Goal: Task Accomplishment & Management: Manage account settings

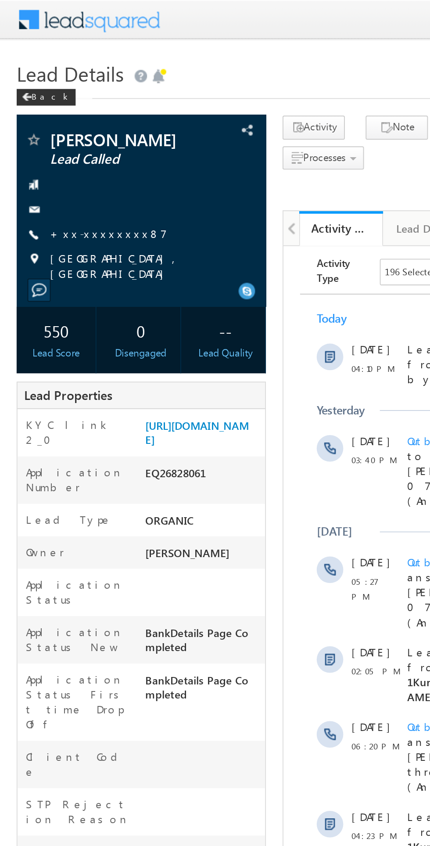
click at [45, 127] on link "+xx-xxxxxxxx87" at bounding box center [57, 122] width 62 height 7
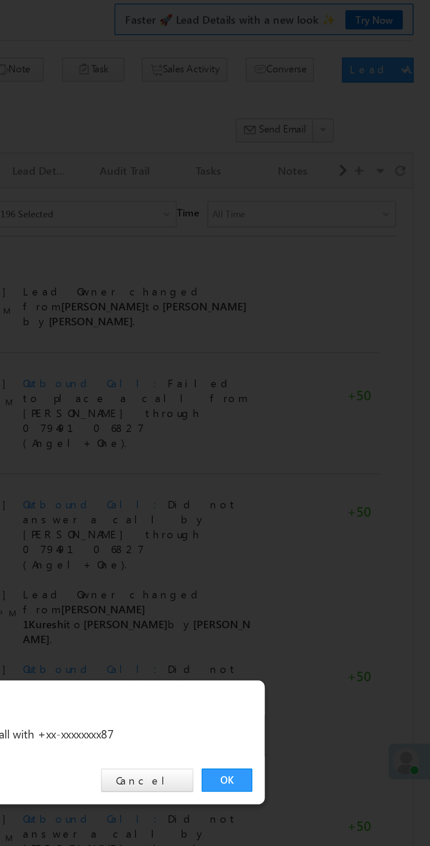
click at [321, 449] on link "OK" at bounding box center [323, 443] width 27 height 12
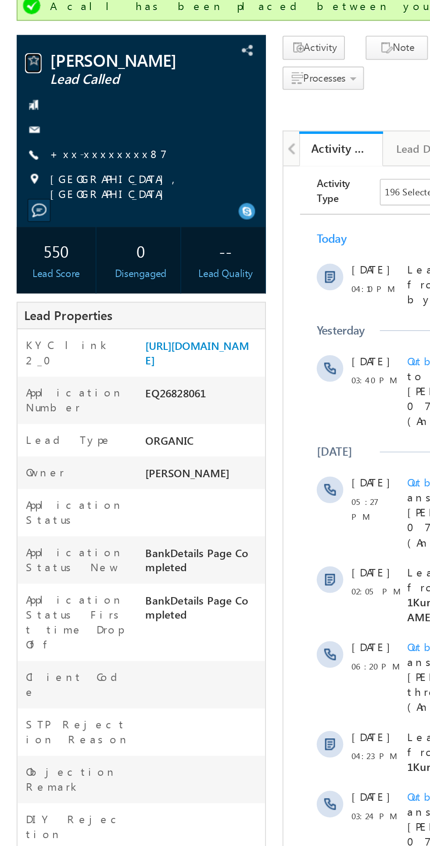
click at [16, 98] on span at bounding box center [17, 98] width 9 height 9
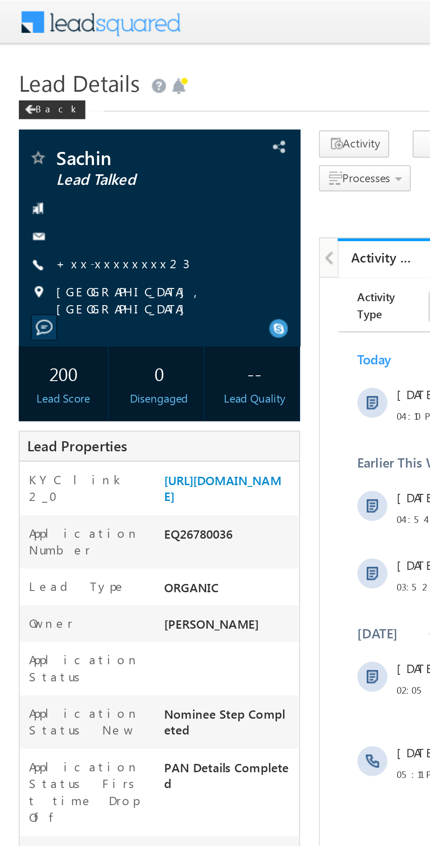
click at [54, 122] on link "+xx-xxxxxxxx23" at bounding box center [57, 122] width 62 height 7
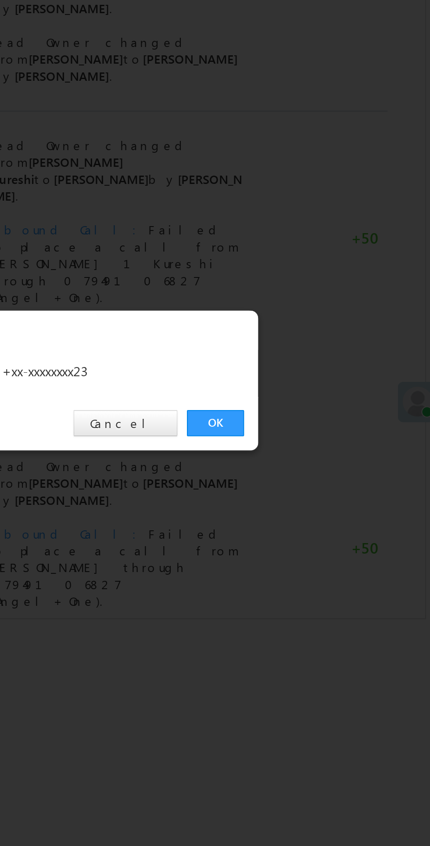
click at [325, 442] on link "OK" at bounding box center [323, 443] width 27 height 12
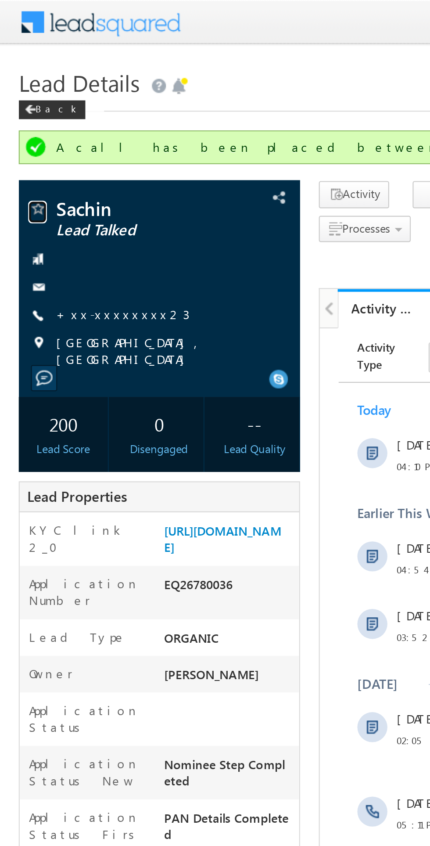
click at [19, 99] on span at bounding box center [17, 98] width 9 height 9
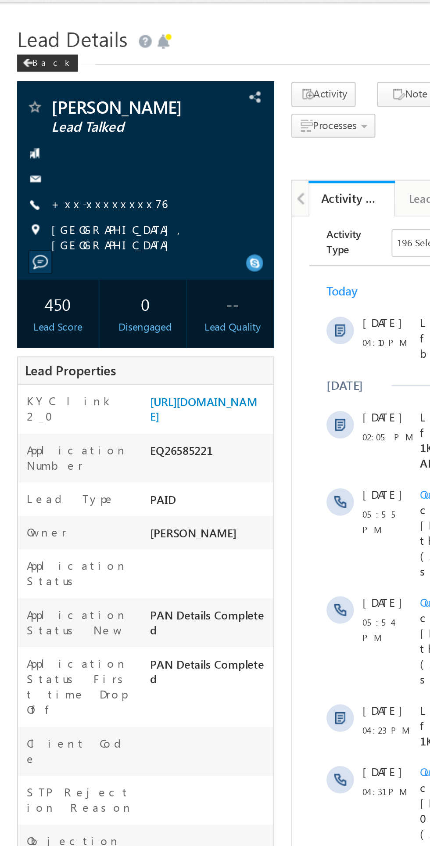
click at [58, 121] on link "+xx-xxxxxxxx76" at bounding box center [55, 122] width 59 height 7
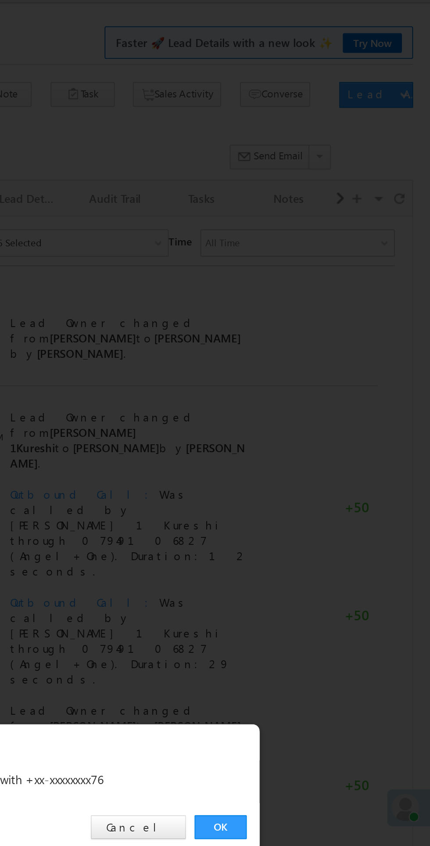
click at [323, 444] on link "OK" at bounding box center [323, 443] width 27 height 12
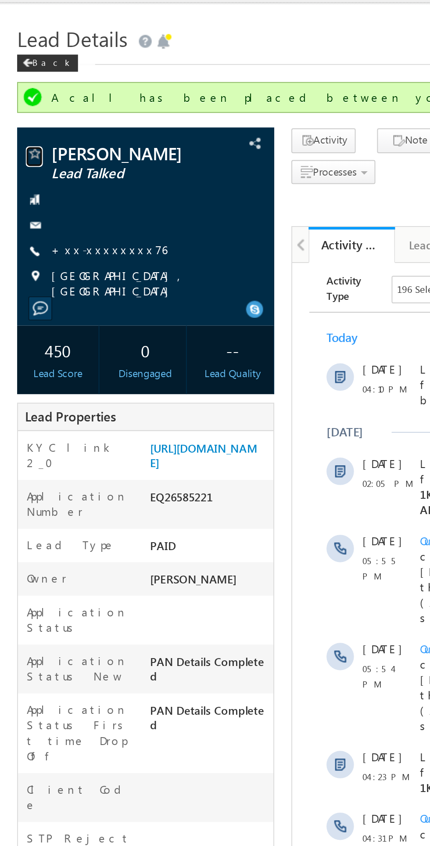
click at [20, 99] on span at bounding box center [17, 98] width 9 height 9
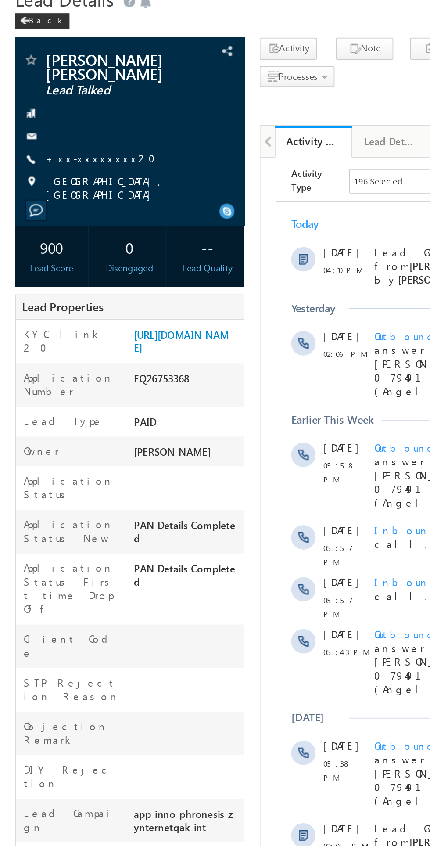
click at [61, 129] on link "+xx-xxxxxxxx20" at bounding box center [60, 129] width 69 height 7
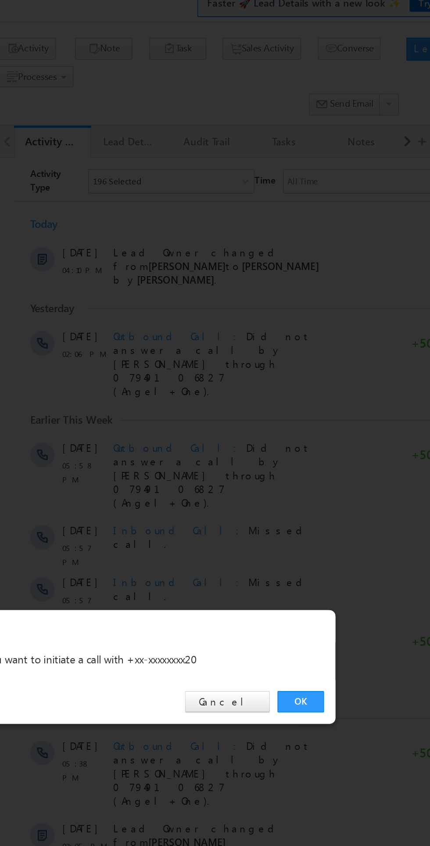
click at [323, 443] on link "OK" at bounding box center [323, 443] width 27 height 12
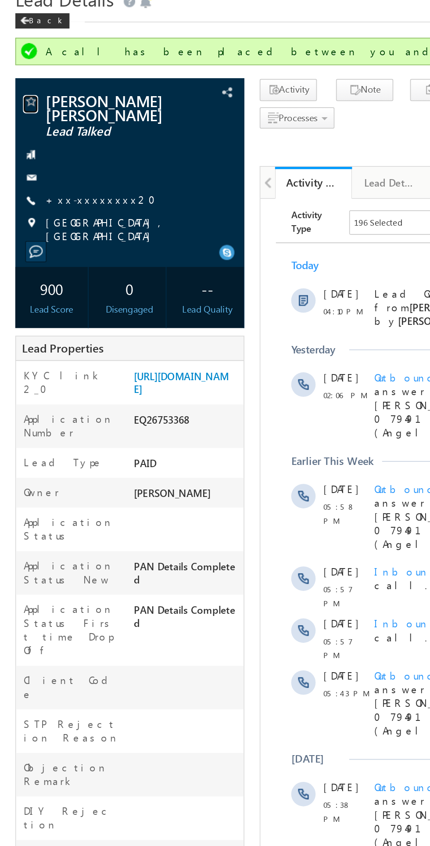
click at [16, 101] on span at bounding box center [17, 98] width 9 height 9
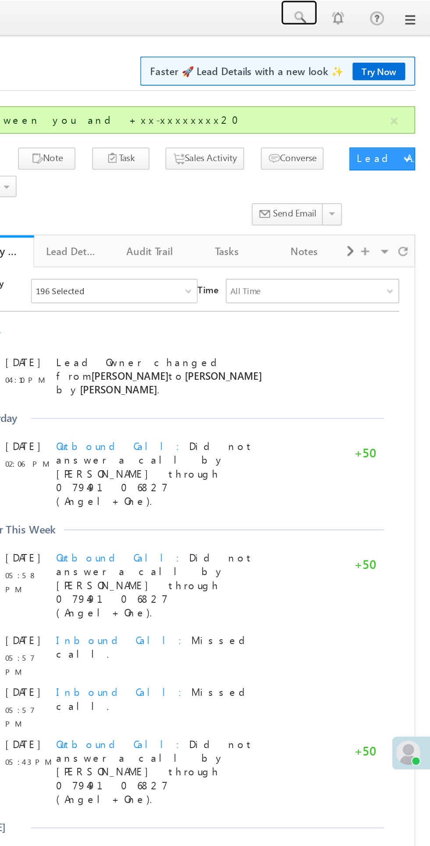
click at [358, 11] on span at bounding box center [354, 10] width 9 height 9
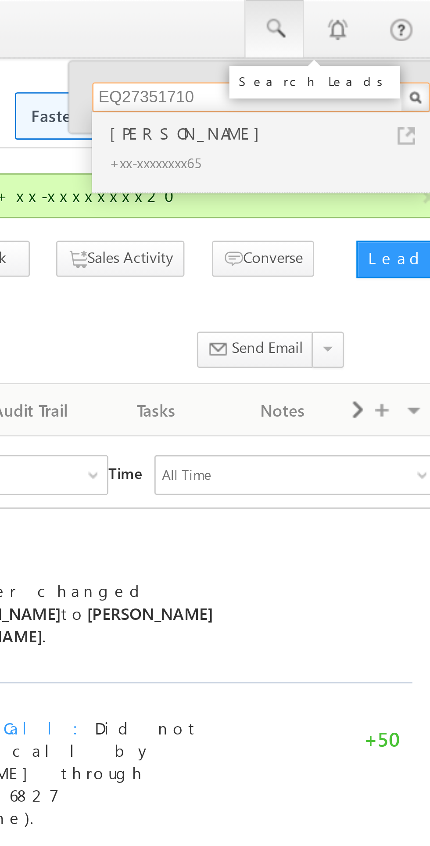
type input "EQ27351710"
click at [317, 47] on div "Ayush Dhanraj" at bounding box center [354, 47] width 118 height 10
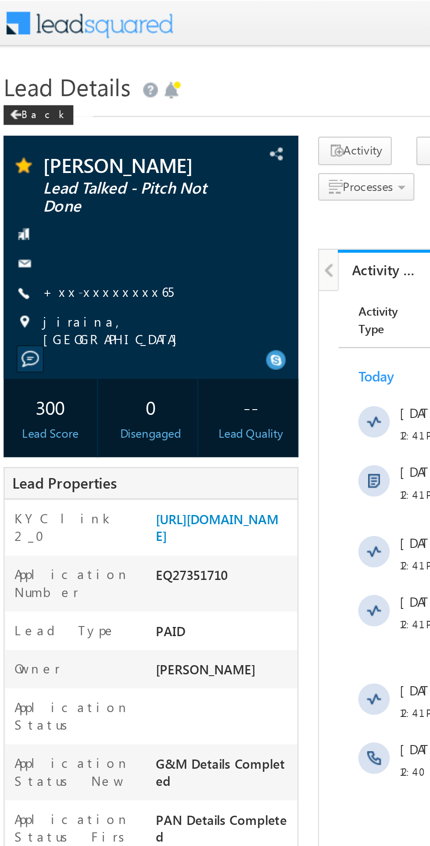
click at [57, 130] on link "+xx-xxxxxxxx65" at bounding box center [55, 129] width 58 height 7
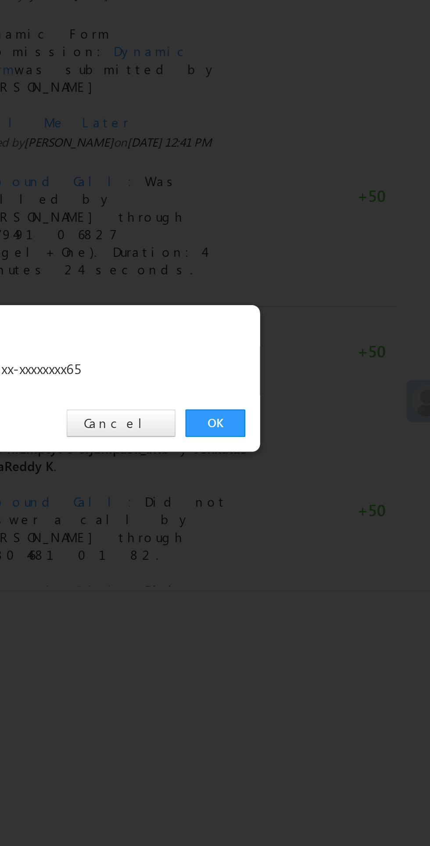
click at [321, 440] on link "OK" at bounding box center [323, 443] width 27 height 12
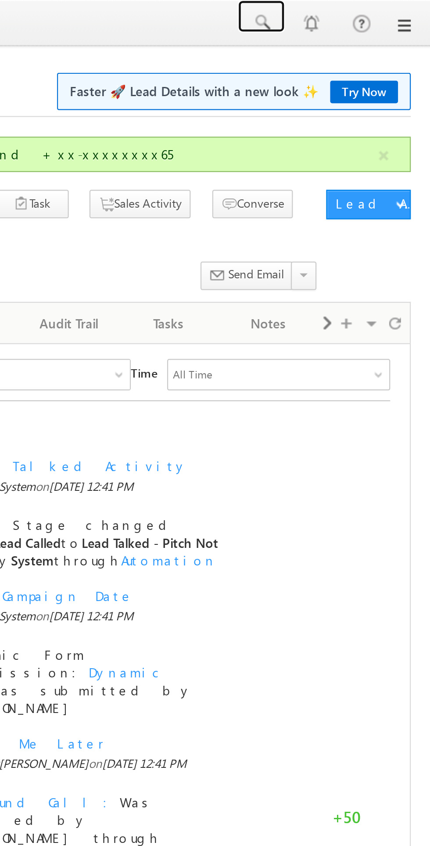
click at [354, 11] on span at bounding box center [354, 10] width 9 height 9
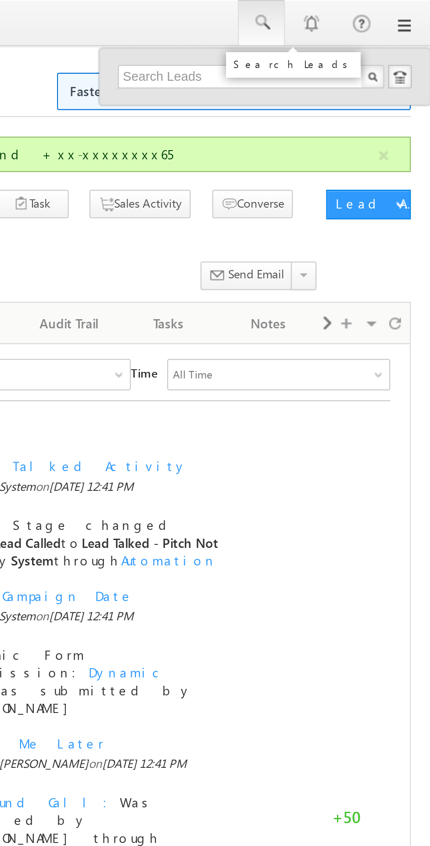
click at [337, 34] on div "Search Leads" at bounding box center [369, 29] width 65 height 16
click at [348, 31] on input "text" at bounding box center [350, 34] width 119 height 11
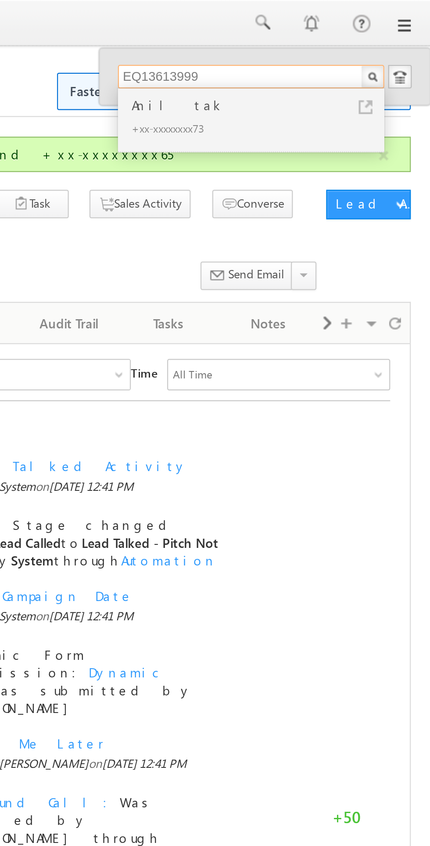
type input "EQ13613999"
click at [325, 47] on div "Anil tak" at bounding box center [354, 47] width 118 height 10
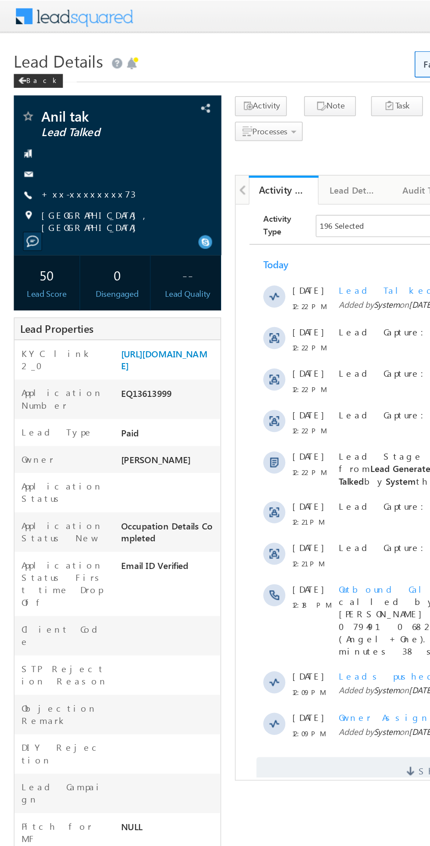
click at [46, 125] on link "+xx-xxxxxxxx73" at bounding box center [56, 122] width 60 height 7
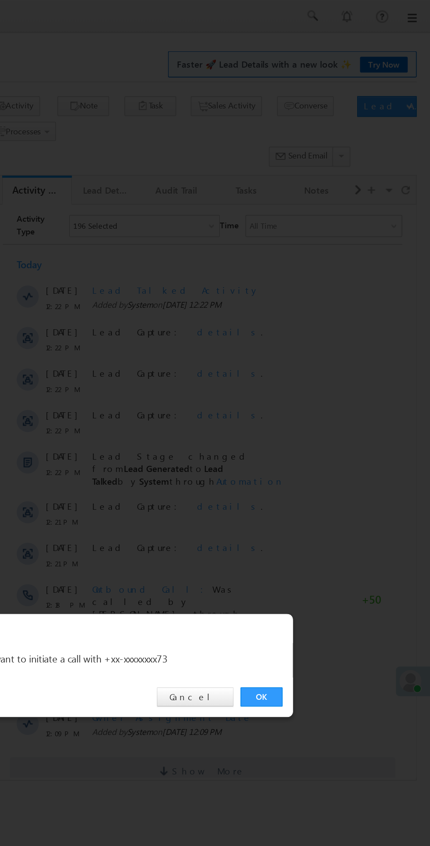
click at [164, 462] on div at bounding box center [215, 423] width 430 height 846
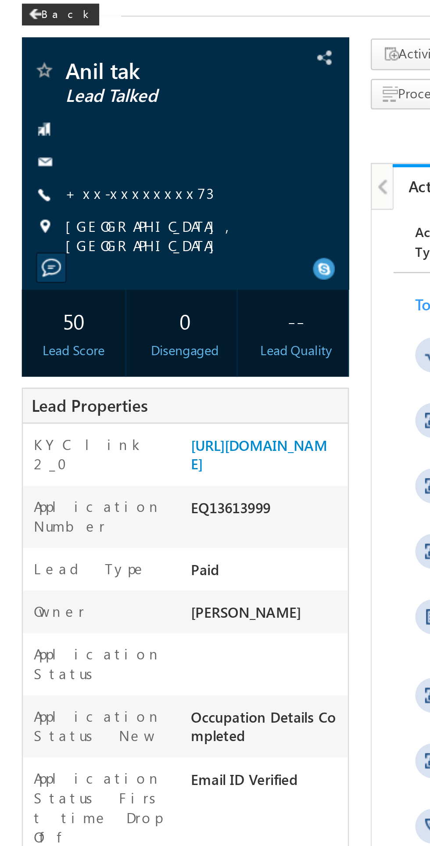
click at [45, 126] on link "+xx-xxxxxxxx73" at bounding box center [56, 122] width 60 height 7
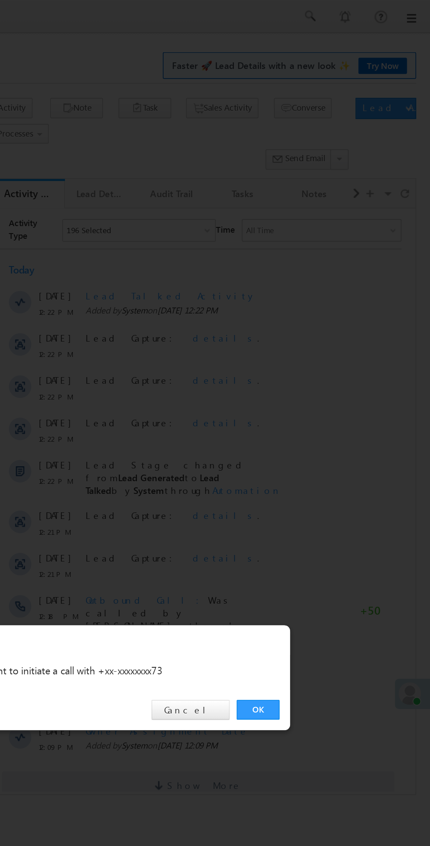
click at [312, 445] on link "OK" at bounding box center [323, 443] width 27 height 12
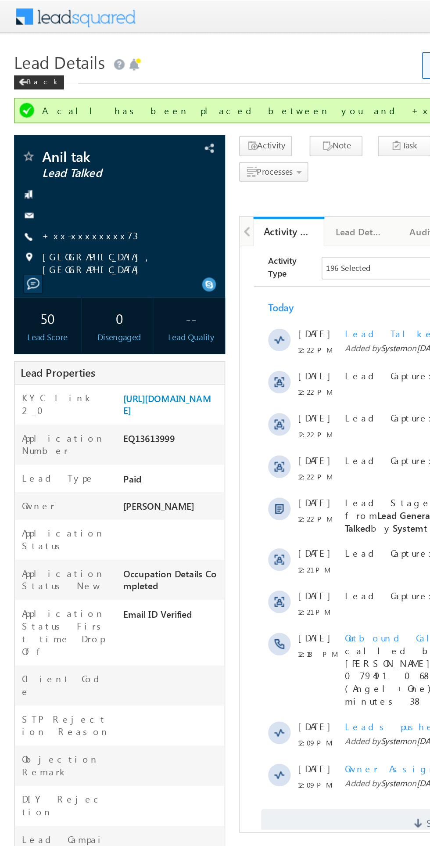
click at [57, 147] on link "+xx-xxxxxxxx73" at bounding box center [56, 146] width 60 height 7
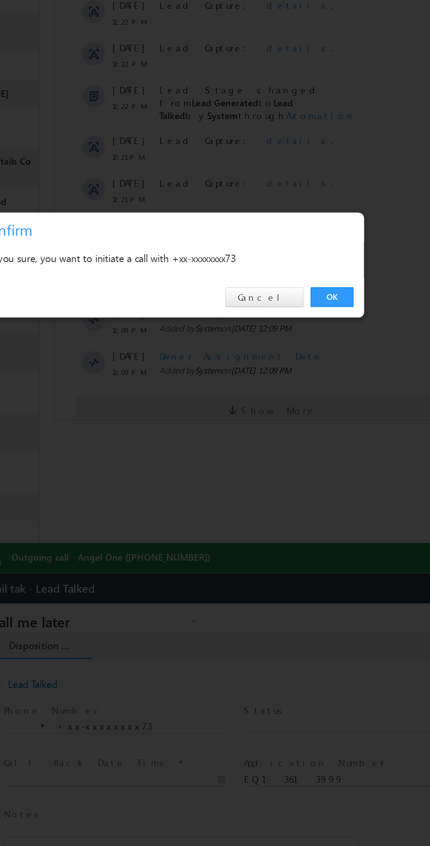
click at [321, 449] on link "OK" at bounding box center [323, 443] width 27 height 12
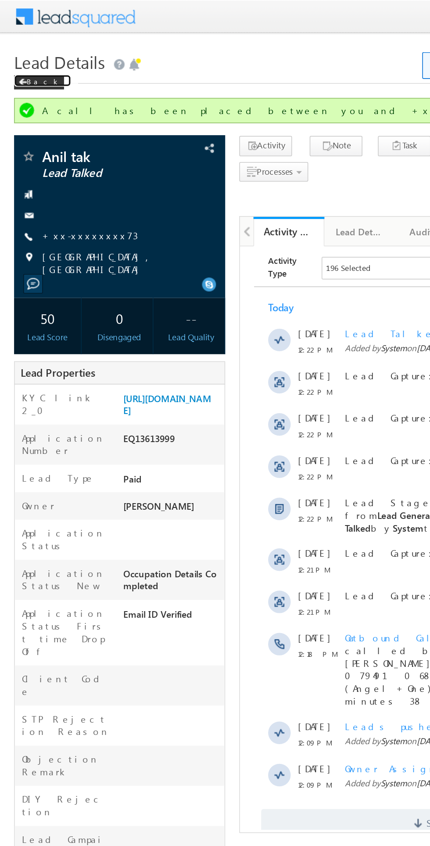
click at [15, 51] on span at bounding box center [13, 51] width 5 height 4
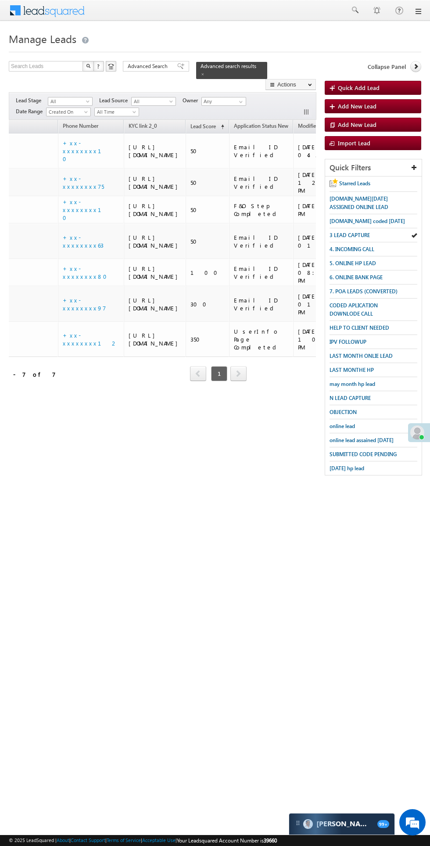
scroll to position [0, 70]
click at [359, 235] on span "3 LEAD CAPTURE" at bounding box center [350, 235] width 40 height 7
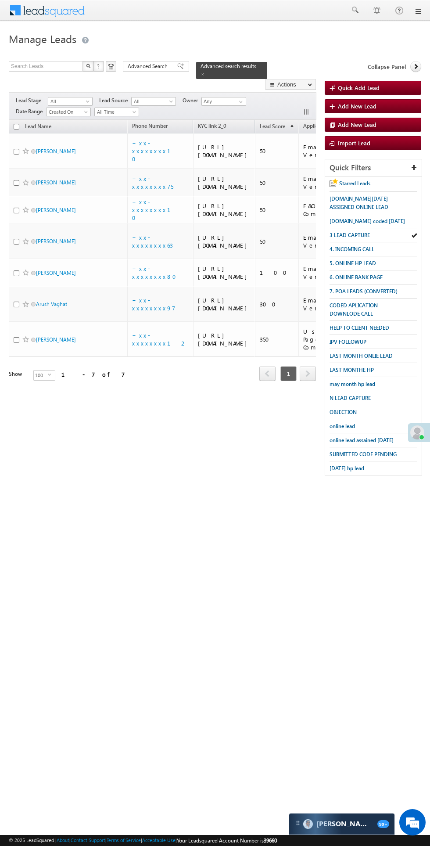
scroll to position [0, 0]
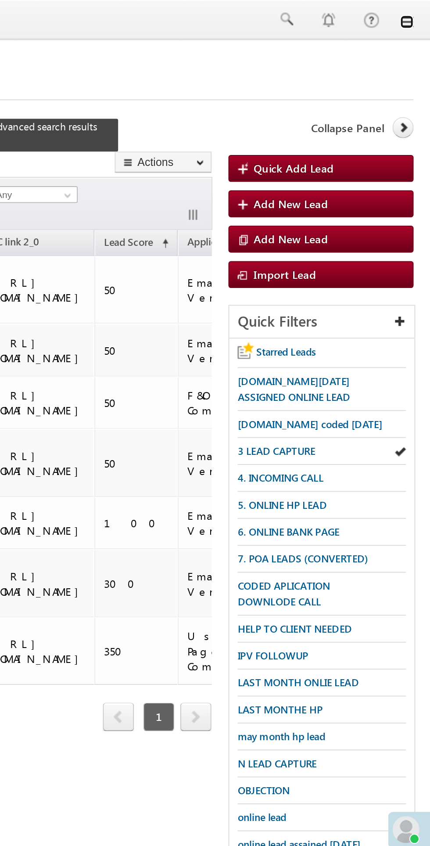
click at [419, 14] on link at bounding box center [418, 11] width 7 height 7
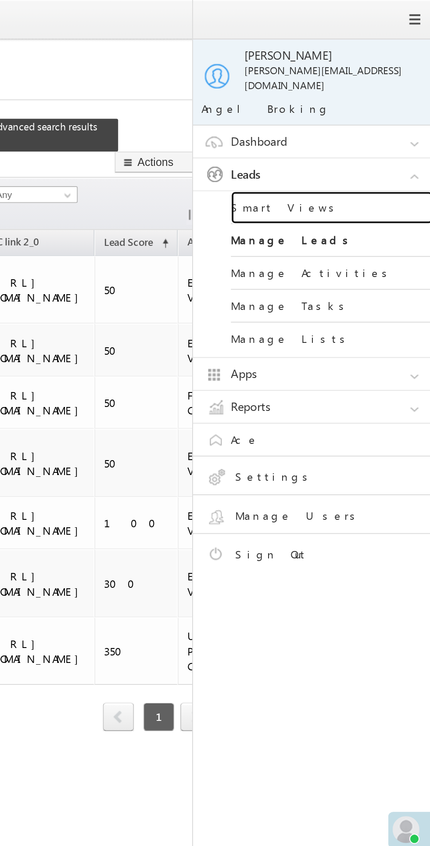
click at [359, 102] on link "Smart Views" at bounding box center [378, 108] width 105 height 17
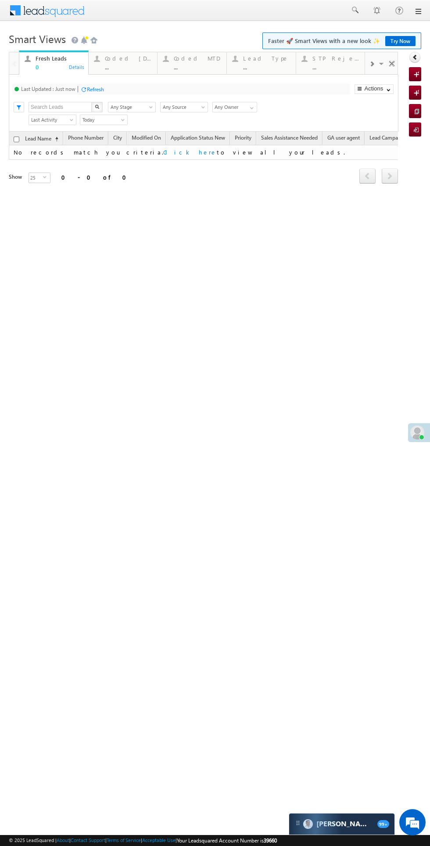
click at [115, 61] on div "Coded [DATE]" at bounding box center [128, 58] width 47 height 7
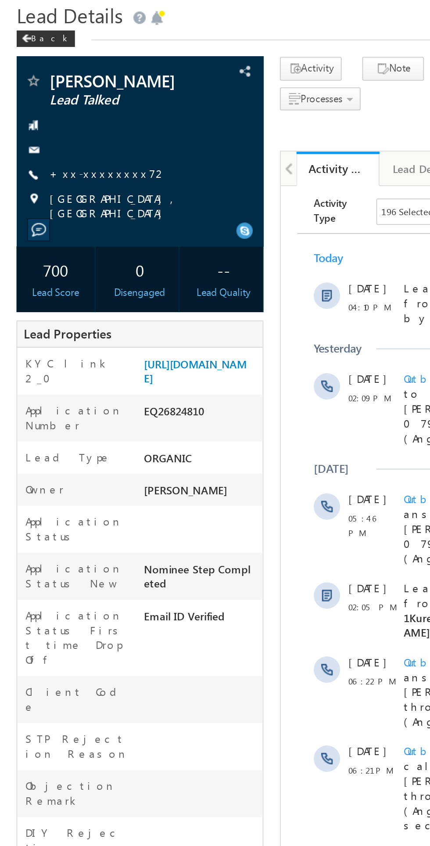
click at [57, 125] on link "+xx-xxxxxxxx72" at bounding box center [57, 122] width 63 height 7
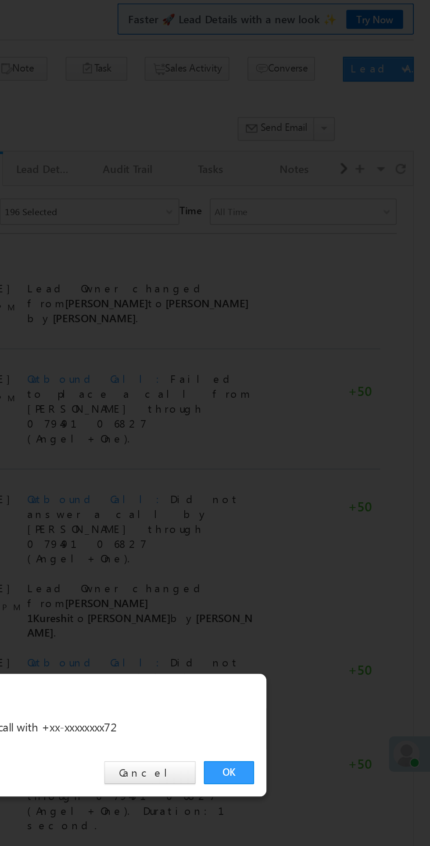
click at [317, 437] on link "OK" at bounding box center [323, 443] width 27 height 12
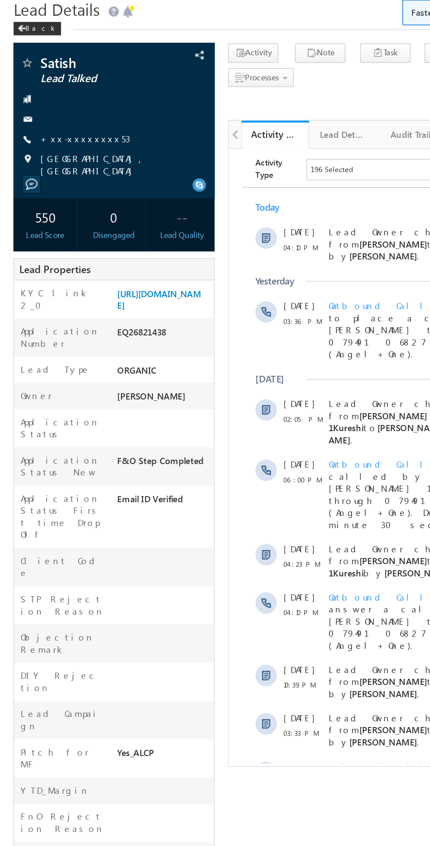
click at [43, 123] on link "+xx-xxxxxxxx53" at bounding box center [55, 122] width 59 height 7
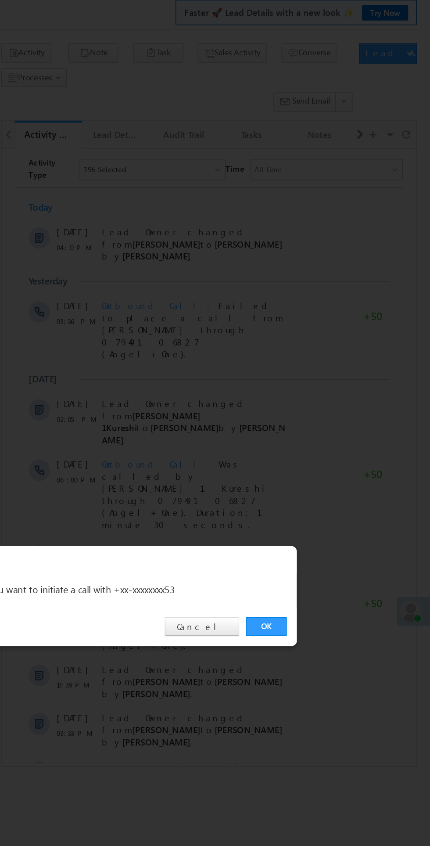
click at [317, 443] on link "OK" at bounding box center [323, 443] width 27 height 12
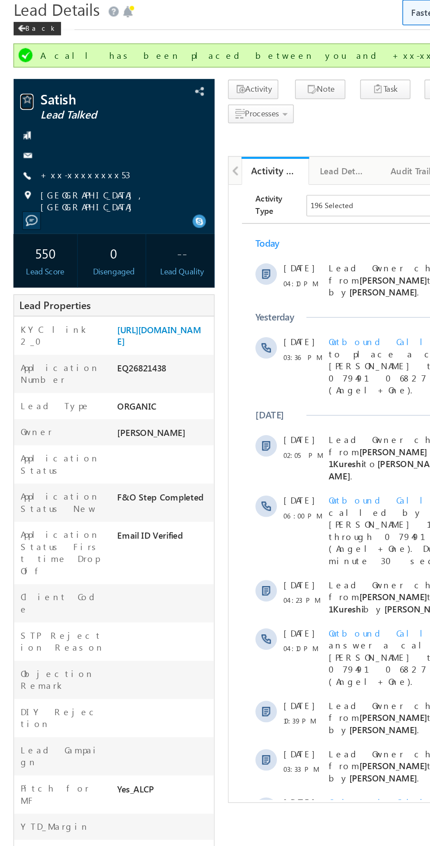
click at [21, 101] on span at bounding box center [17, 98] width 9 height 9
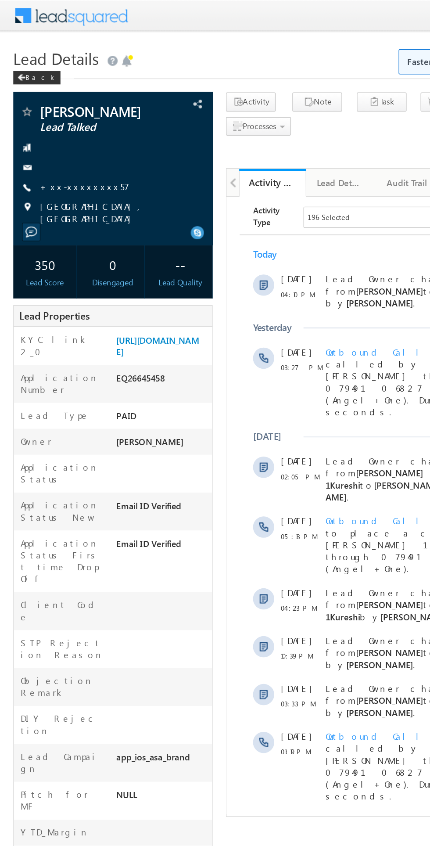
click at [48, 127] on link "+xx-xxxxxxxx57" at bounding box center [55, 122] width 59 height 7
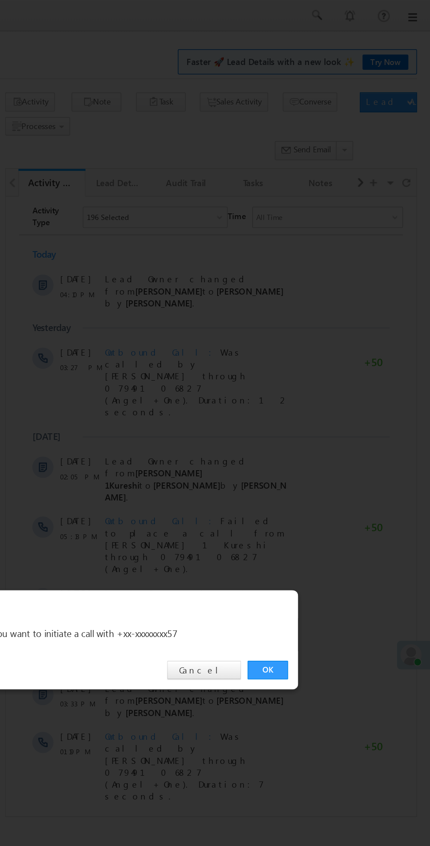
click at [320, 444] on link "OK" at bounding box center [323, 443] width 27 height 12
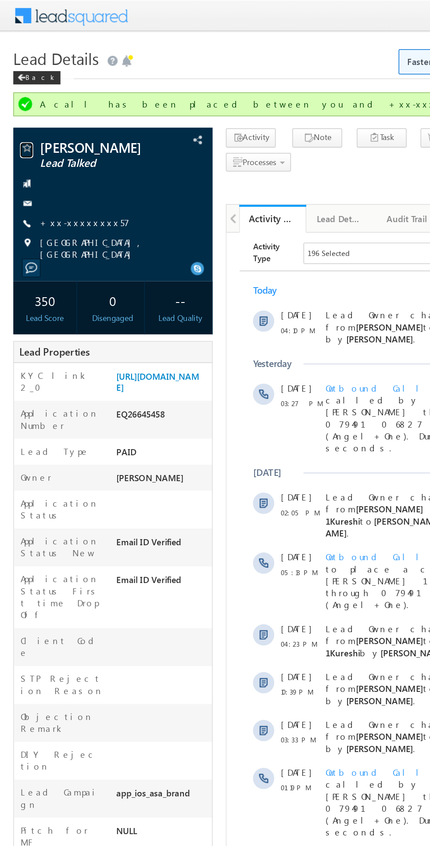
click at [19, 101] on span at bounding box center [17, 98] width 9 height 9
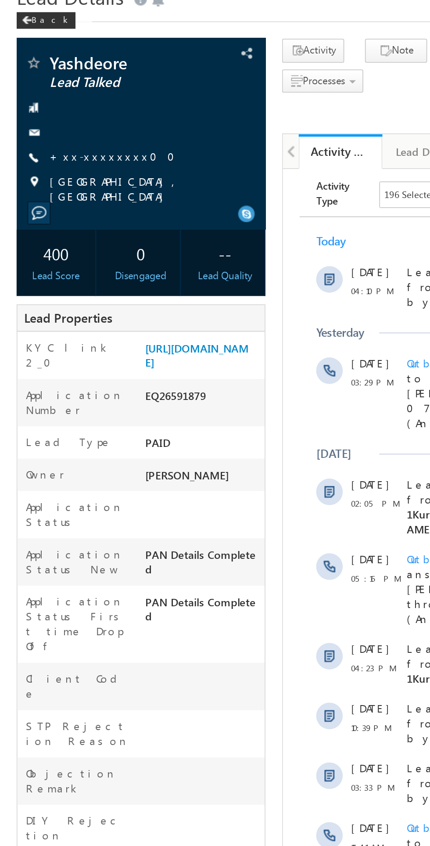
click at [58, 124] on link "+xx-xxxxxxxx00" at bounding box center [62, 122] width 72 height 7
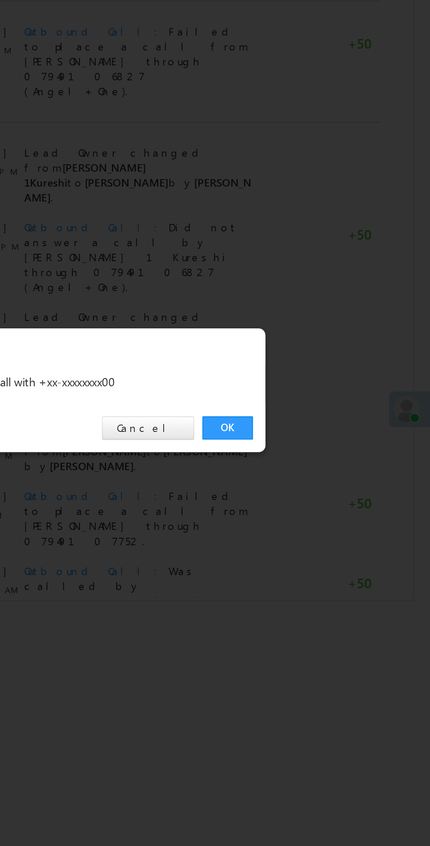
click at [321, 439] on link "OK" at bounding box center [323, 443] width 27 height 12
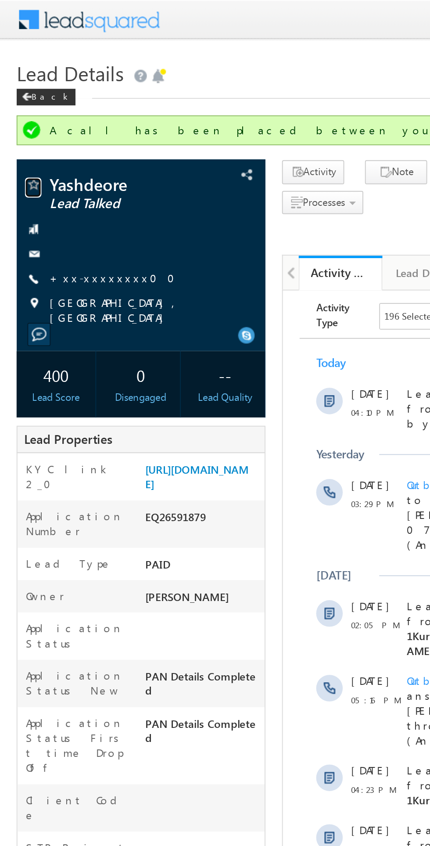
click at [18, 98] on span at bounding box center [17, 98] width 9 height 9
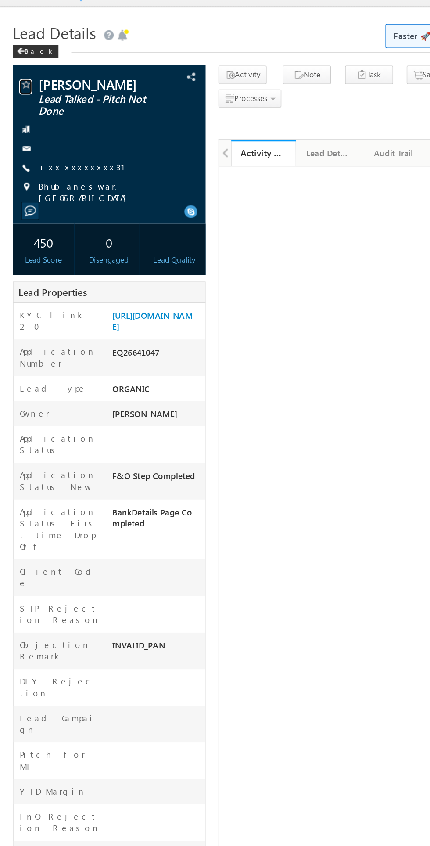
click at [18, 74] on span at bounding box center [17, 74] width 9 height 9
click at [58, 130] on link "+xx-xxxxxxxx31" at bounding box center [61, 129] width 70 height 7
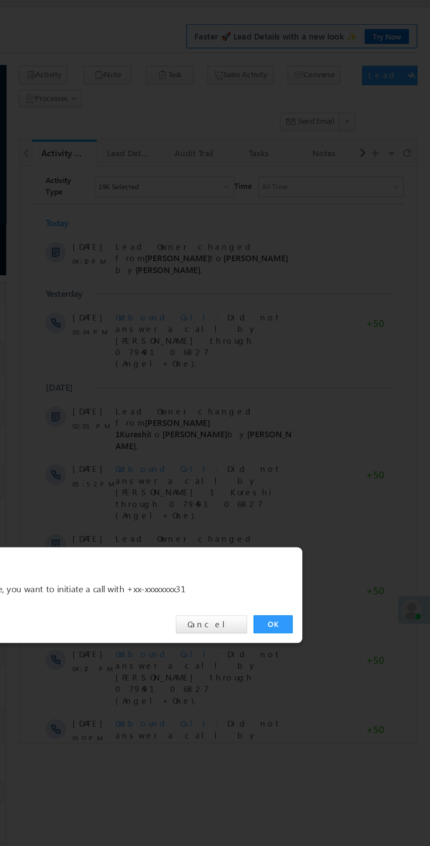
click at [328, 442] on link "OK" at bounding box center [323, 443] width 27 height 12
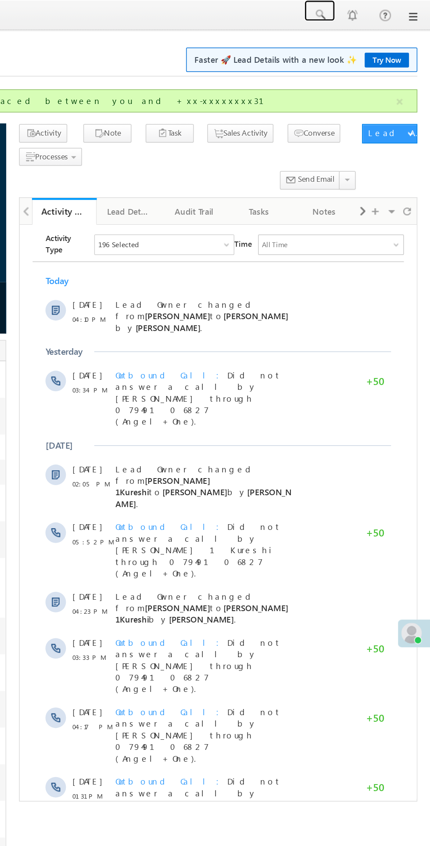
click at [356, 14] on span at bounding box center [354, 10] width 9 height 9
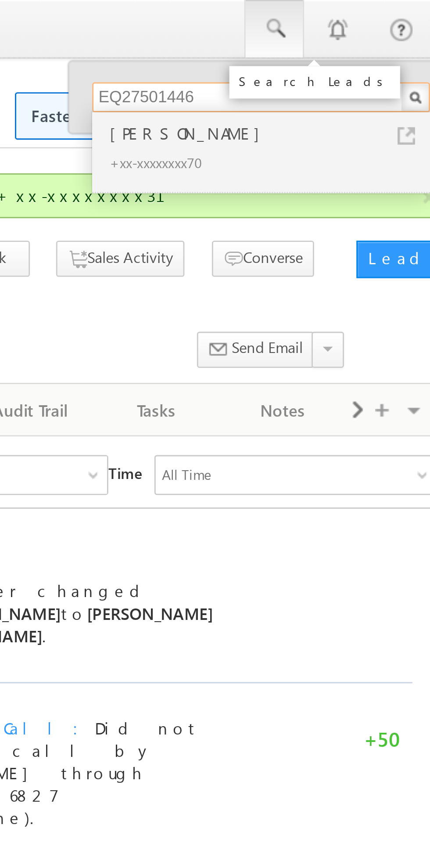
type input "EQ27501446"
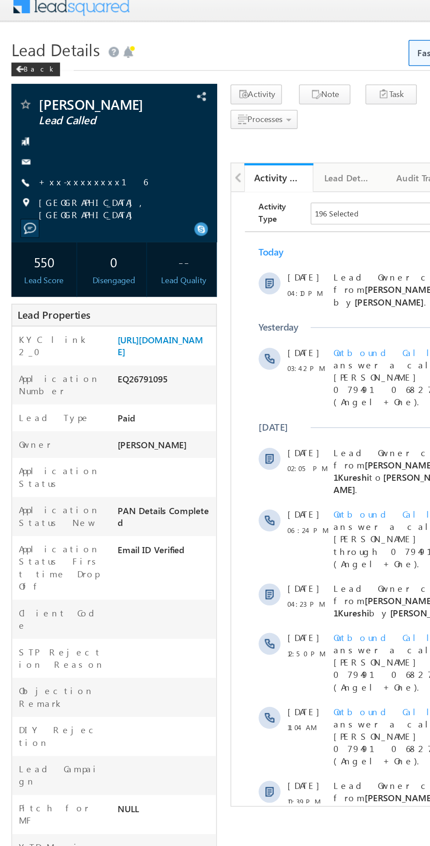
click at [51, 123] on link "+xx-xxxxxxxx16" at bounding box center [61, 122] width 70 height 7
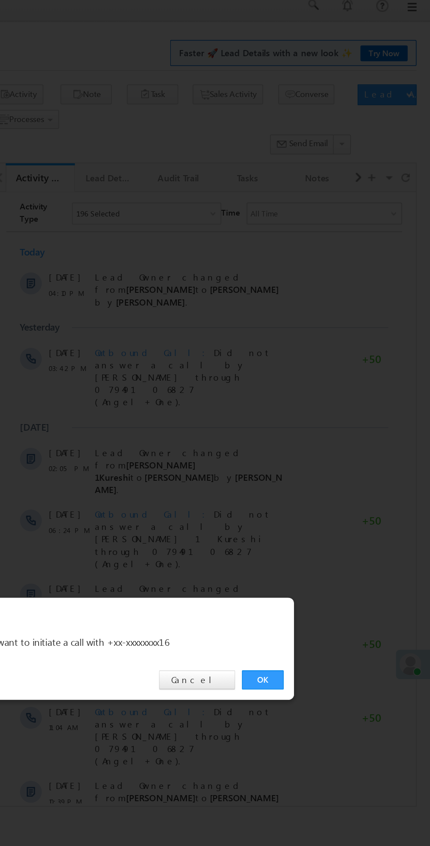
click at [325, 445] on link "OK" at bounding box center [323, 443] width 27 height 12
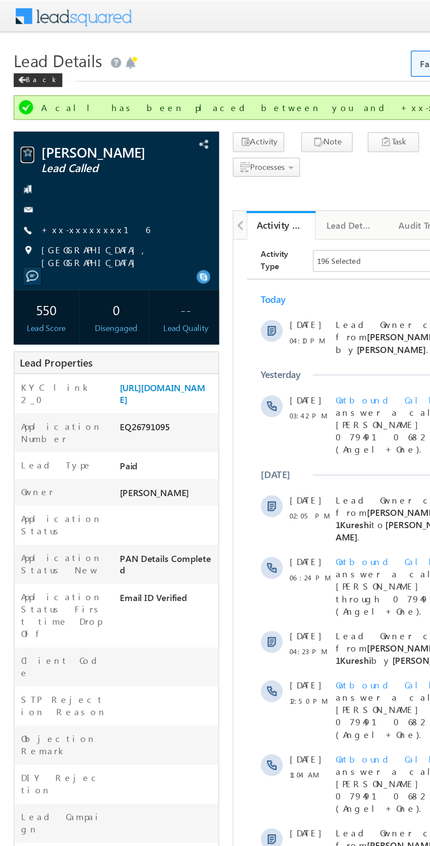
click at [14, 100] on span at bounding box center [17, 98] width 9 height 9
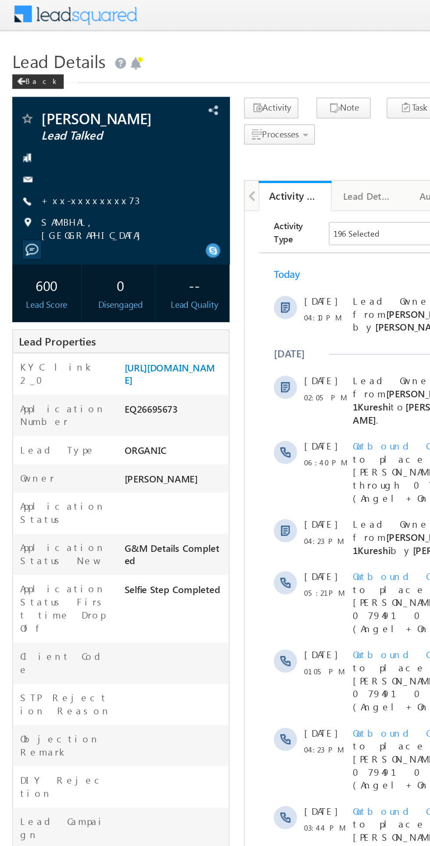
click at [41, 121] on link "+xx-xxxxxxxx73" at bounding box center [56, 122] width 60 height 7
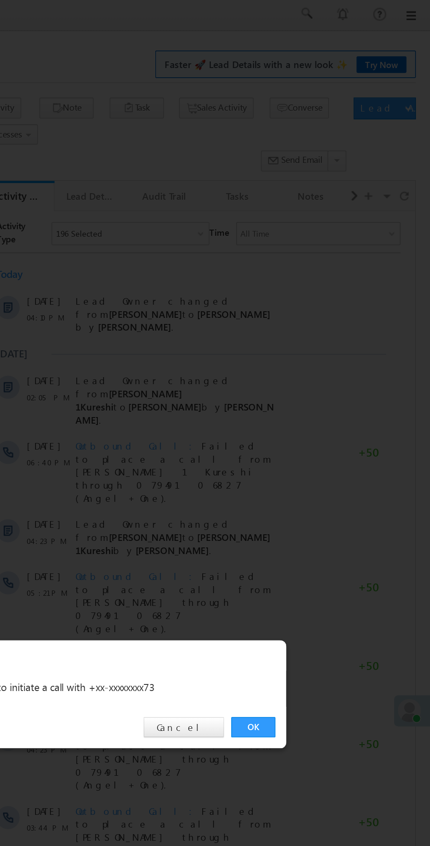
click at [322, 442] on link "OK" at bounding box center [323, 443] width 27 height 12
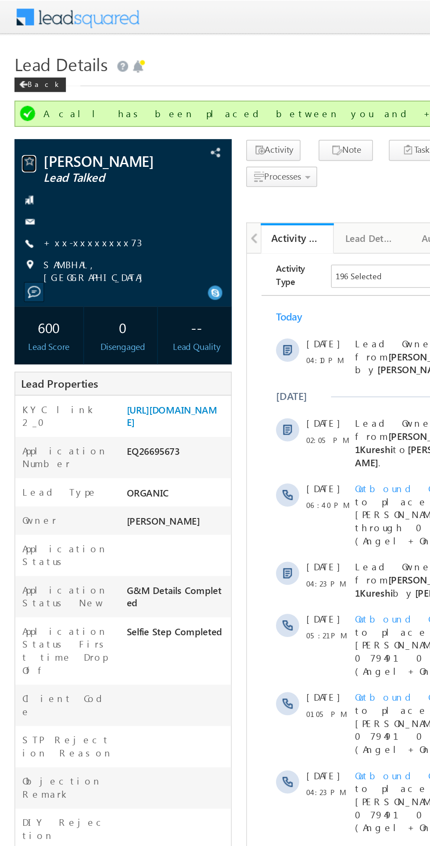
click at [14, 99] on span at bounding box center [17, 98] width 9 height 9
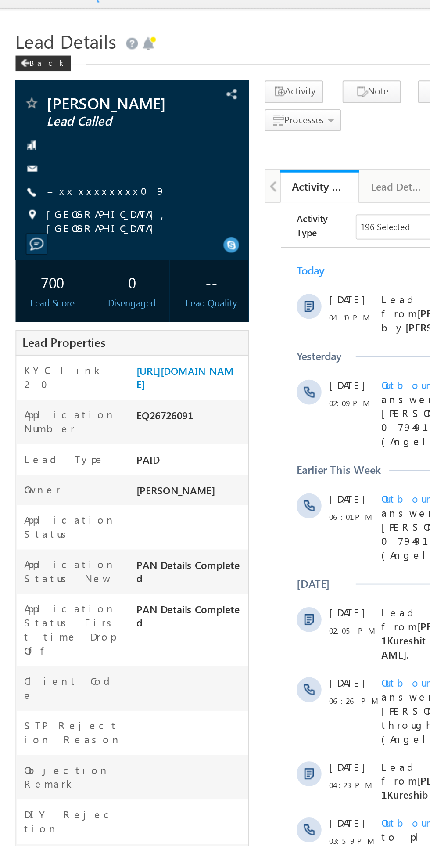
click at [43, 122] on link "+xx-xxxxxxxx09" at bounding box center [59, 122] width 67 height 7
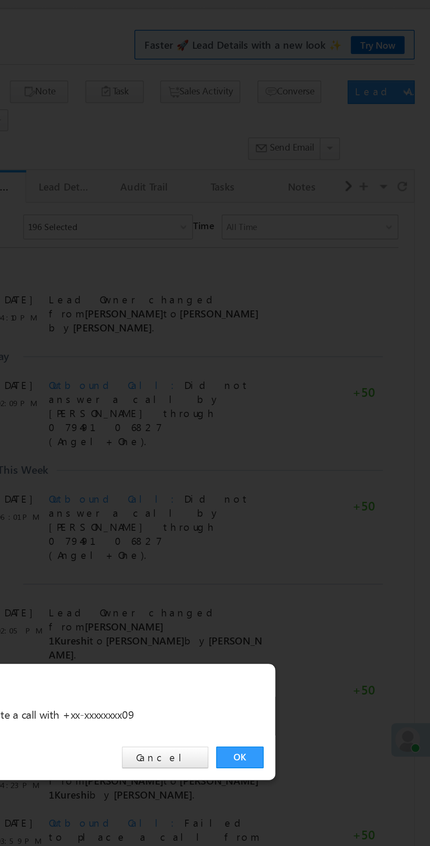
click at [328, 441] on link "OK" at bounding box center [323, 443] width 27 height 12
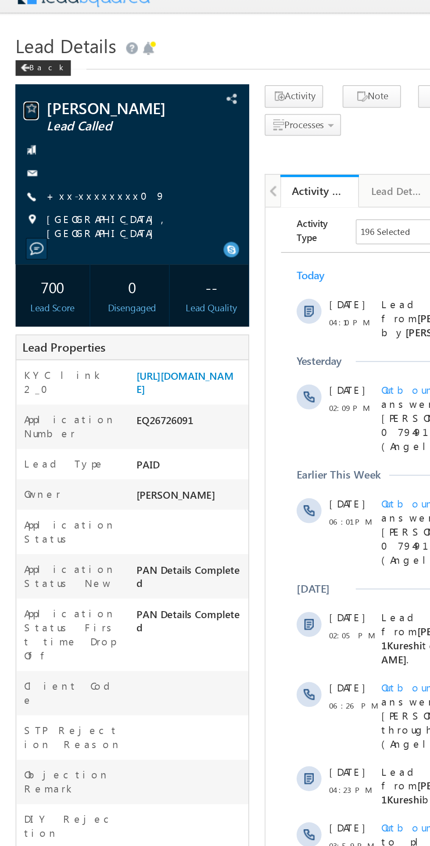
click at [15, 72] on span at bounding box center [17, 74] width 9 height 9
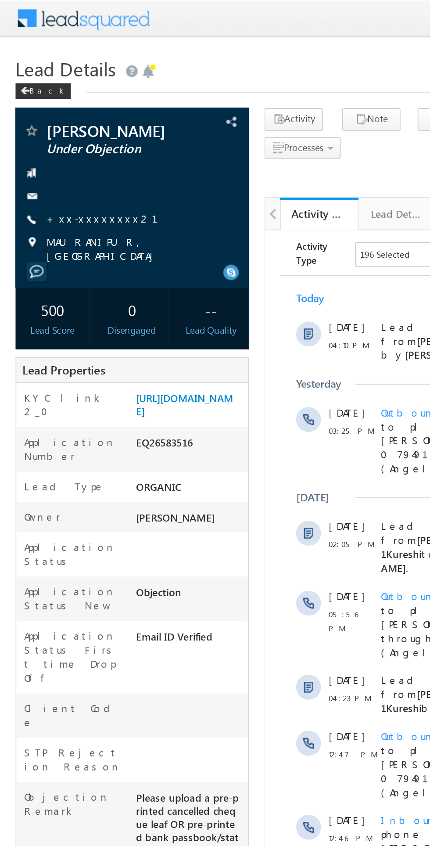
click at [48, 120] on link "+xx-xxxxxxxx21" at bounding box center [62, 122] width 73 height 7
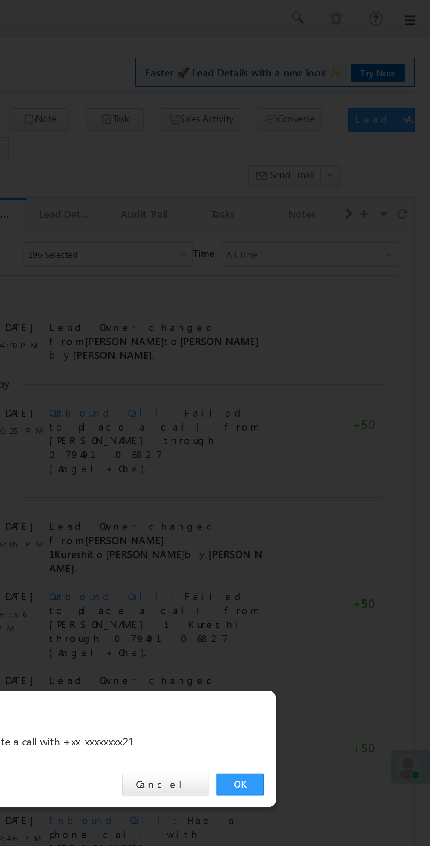
click at [322, 442] on link "OK" at bounding box center [323, 443] width 27 height 12
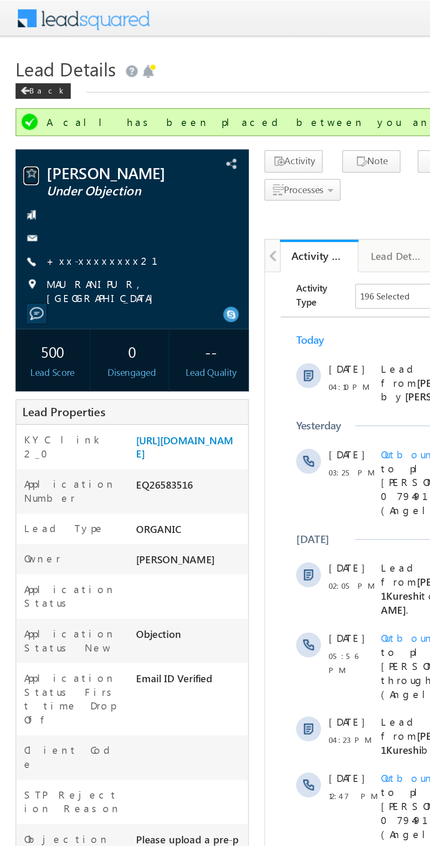
click at [16, 98] on span at bounding box center [17, 98] width 9 height 9
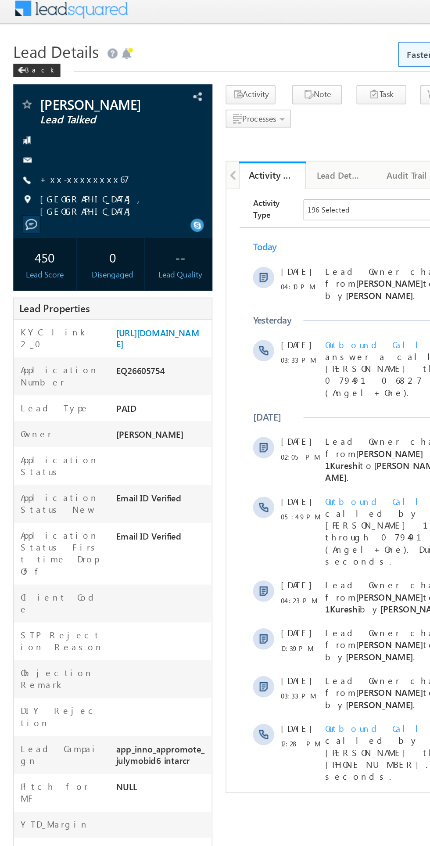
click at [46, 126] on link "+xx-xxxxxxxx67" at bounding box center [55, 122] width 59 height 7
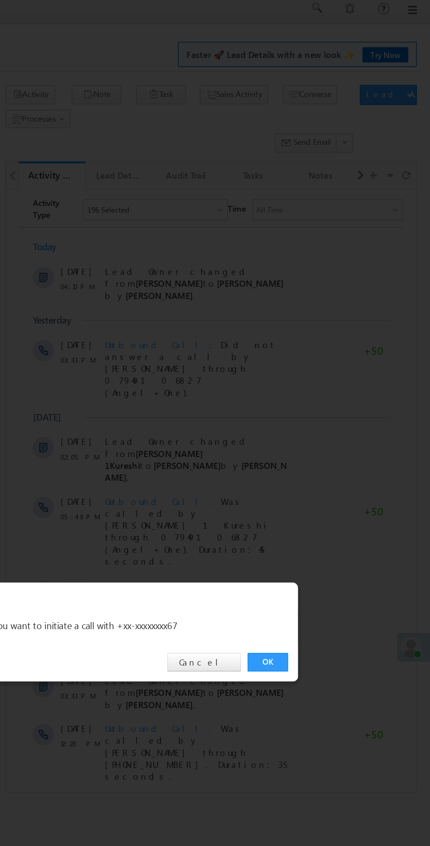
click at [320, 450] on div "OK Cancel" at bounding box center [220, 442] width 246 height 25
click at [319, 441] on link "OK" at bounding box center [323, 443] width 27 height 12
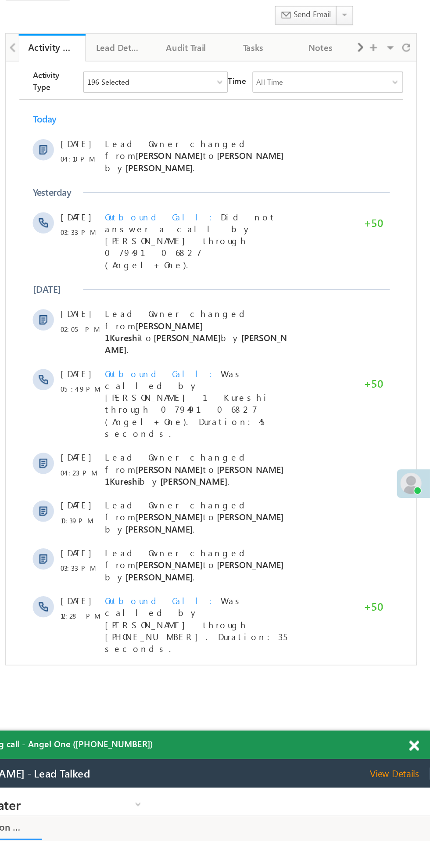
click at [122, 544] on span at bounding box center [118, 548] width 8 height 8
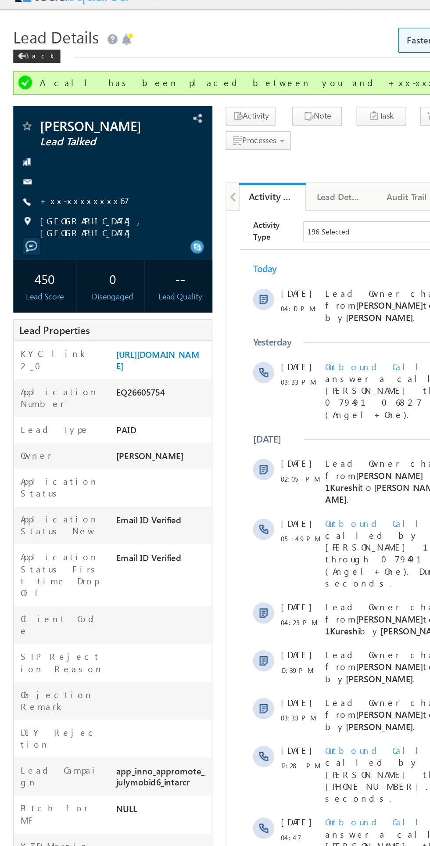
copy div "EQ26605754"
click at [14, 100] on span at bounding box center [17, 98] width 9 height 9
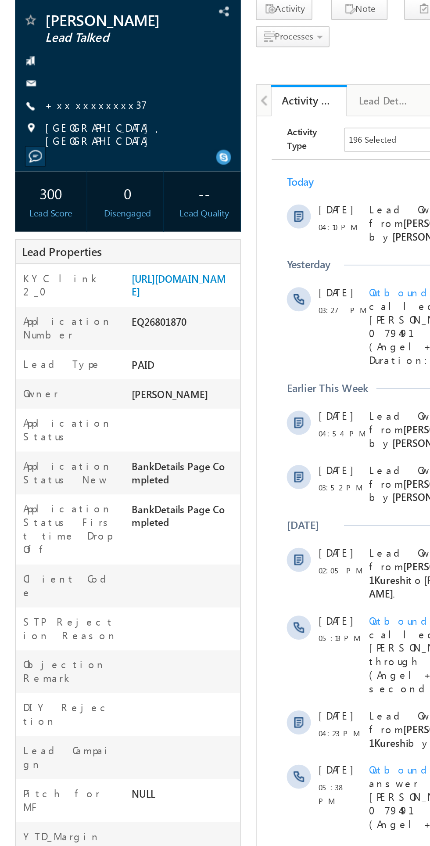
click at [11, 241] on div "KYC link 2_0 https://angelbroking1-pk3em7sa.customui-test.leadsquared.com?leadI…" at bounding box center [74, 228] width 131 height 25
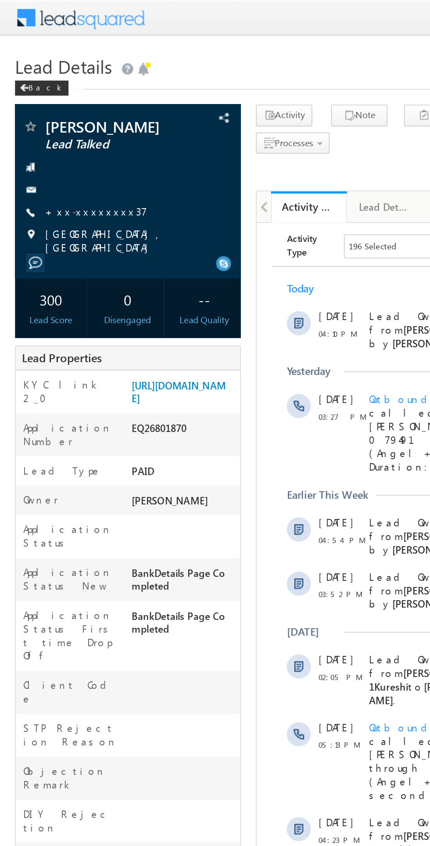
click at [51, 125] on link "+xx-xxxxxxxx37" at bounding box center [56, 122] width 60 height 7
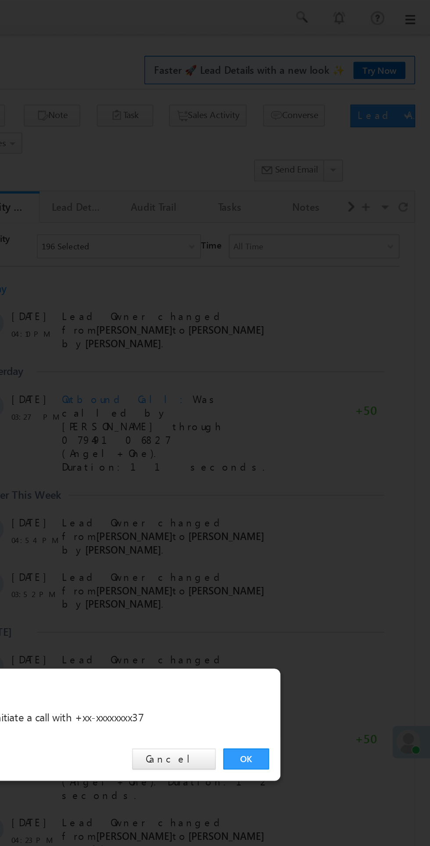
click at [325, 442] on link "OK" at bounding box center [323, 443] width 27 height 12
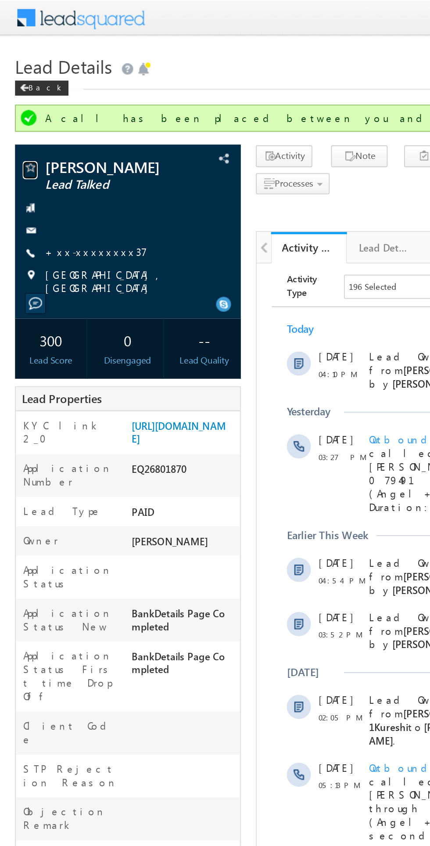
click at [15, 98] on span at bounding box center [17, 98] width 9 height 9
click at [25, 90] on div at bounding box center [27, 91] width 4 height 2
click at [17, 95] on span at bounding box center [17, 98] width 9 height 9
click at [21, 100] on span at bounding box center [17, 98] width 9 height 9
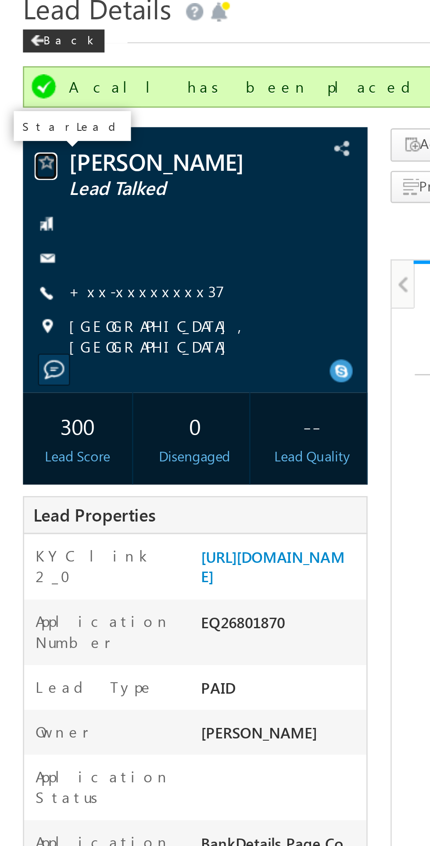
click at [18, 97] on span at bounding box center [17, 98] width 9 height 9
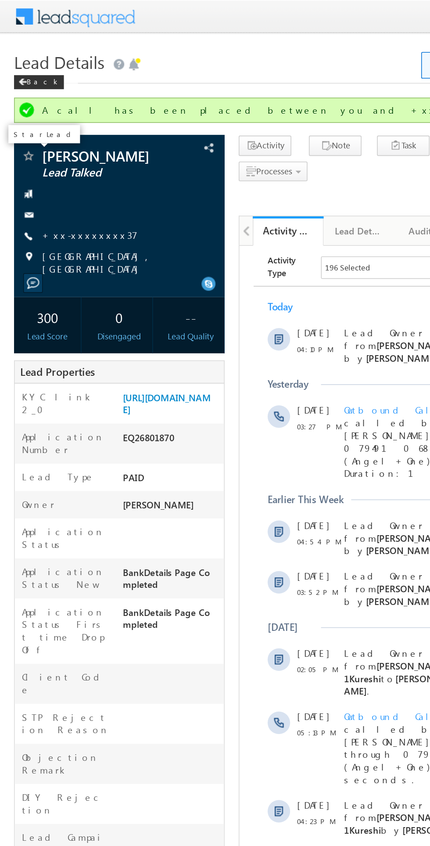
click at [25, 90] on div at bounding box center [27, 91] width 4 height 2
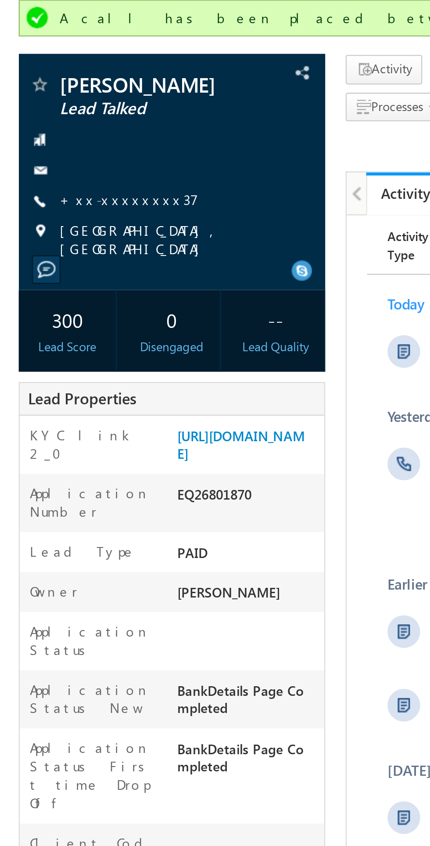
click at [18, 112] on div "Archi sharma Lead Talked +xx-xxxxxxxx37" at bounding box center [74, 132] width 123 height 79
click at [28, 105] on span "Lead Talked" at bounding box center [66, 108] width 80 height 9
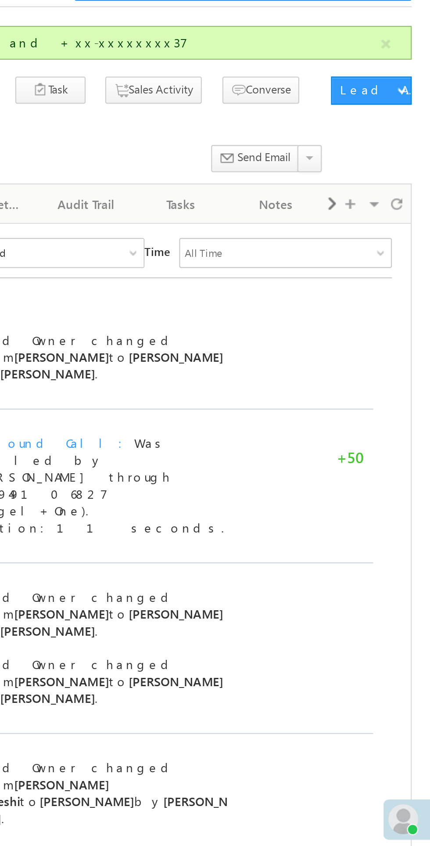
click at [49, 232] on div "All Time" at bounding box center [44, 236] width 99 height 13
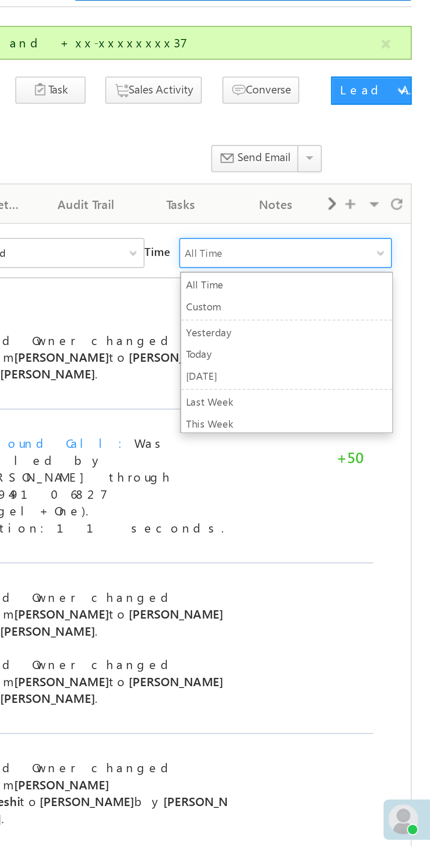
click at [393, 148] on span at bounding box center [392, 144] width 5 height 15
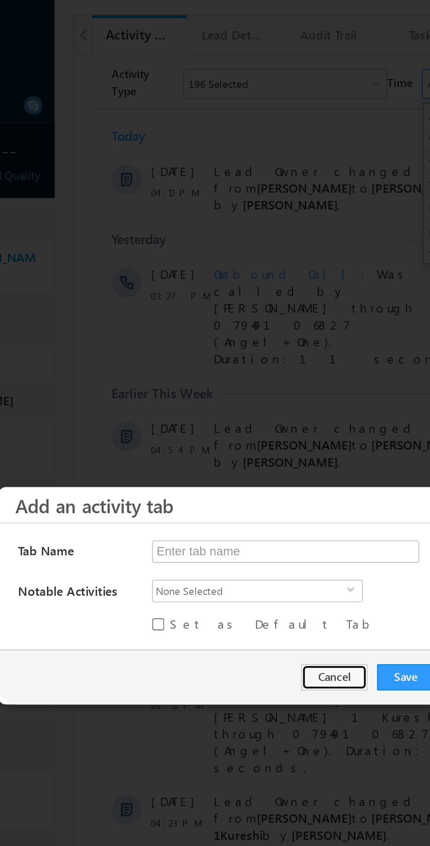
click at [267, 451] on button "Cancel" at bounding box center [271, 445] width 31 height 12
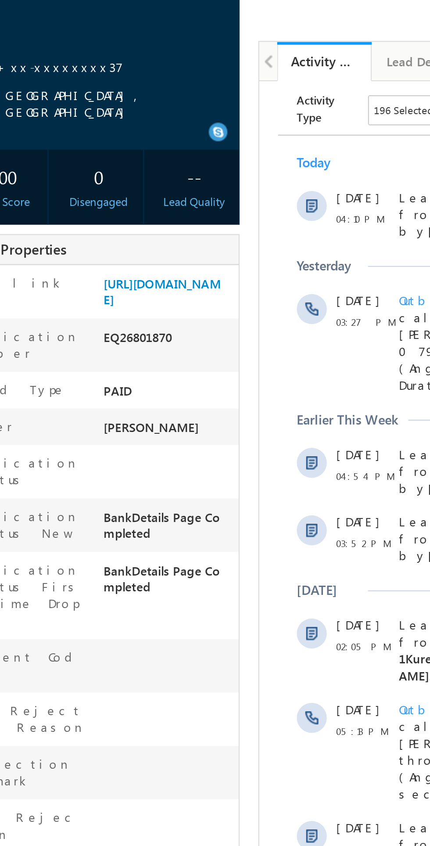
click at [328, 95] on div "196 Selected" at bounding box center [327, 94] width 28 height 8
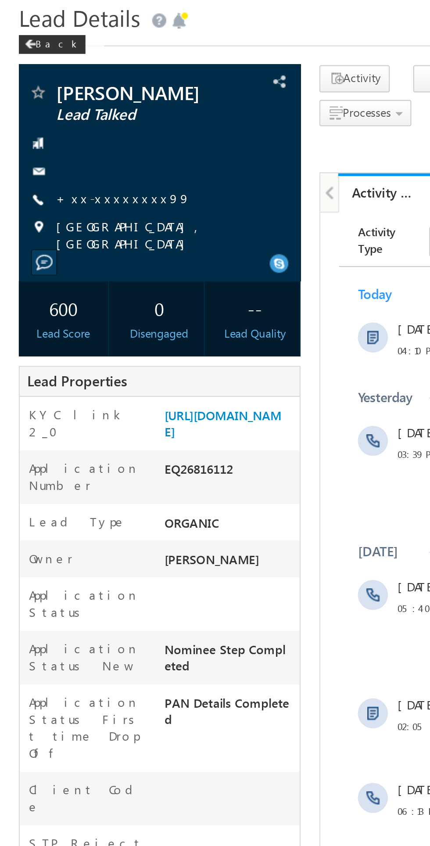
click at [52, 125] on link "+xx-xxxxxxxx99" at bounding box center [57, 122] width 63 height 7
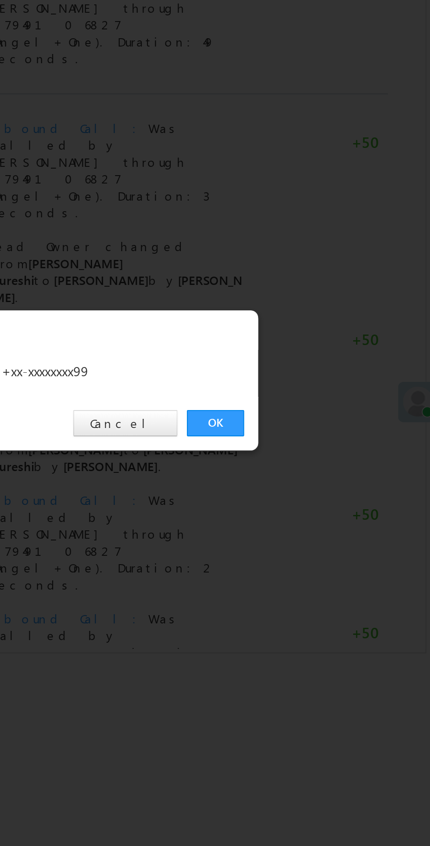
click at [321, 446] on link "OK" at bounding box center [323, 443] width 27 height 12
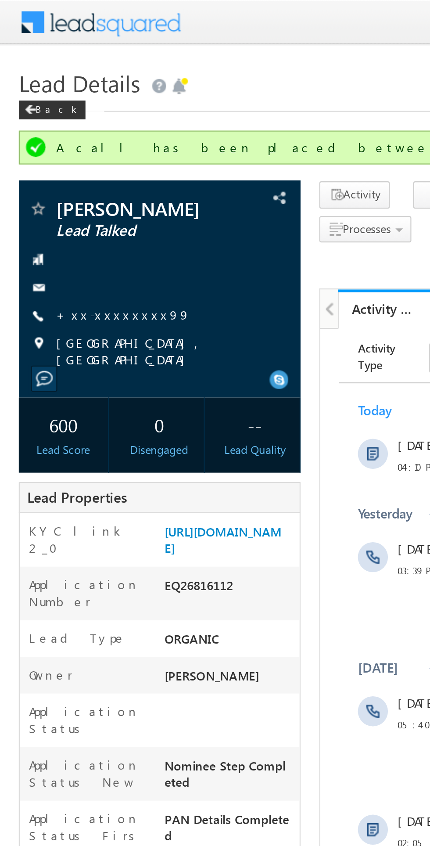
click at [43, 149] on link "+xx-xxxxxxxx99" at bounding box center [57, 146] width 63 height 7
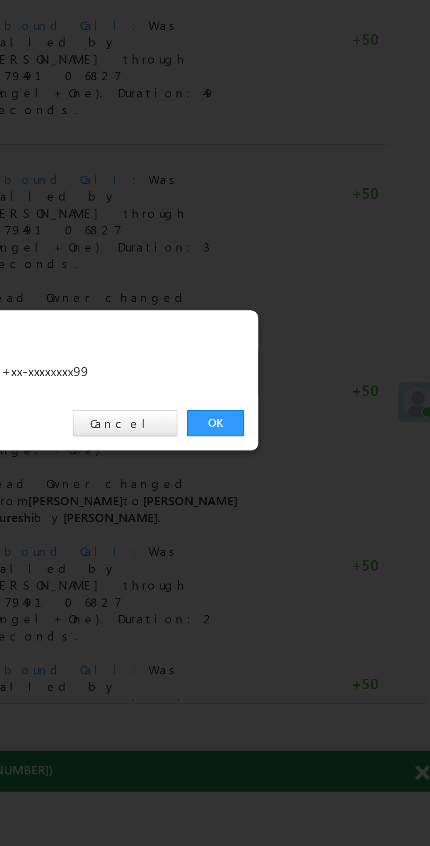
click at [325, 447] on link "OK" at bounding box center [323, 443] width 27 height 12
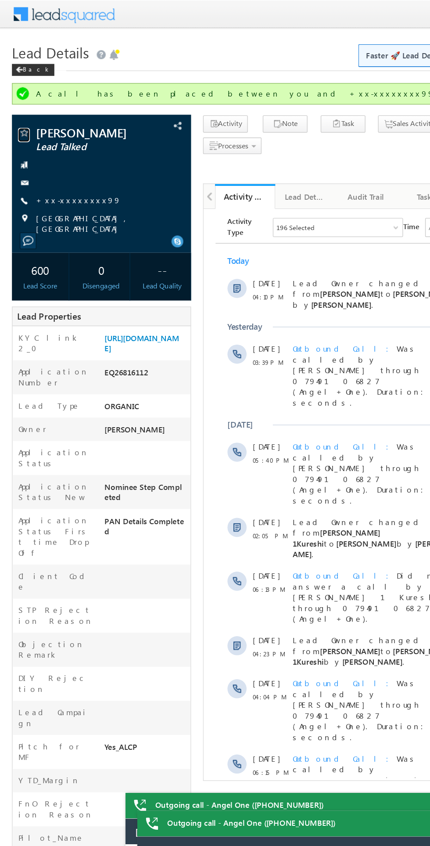
click at [18, 98] on span at bounding box center [17, 98] width 9 height 9
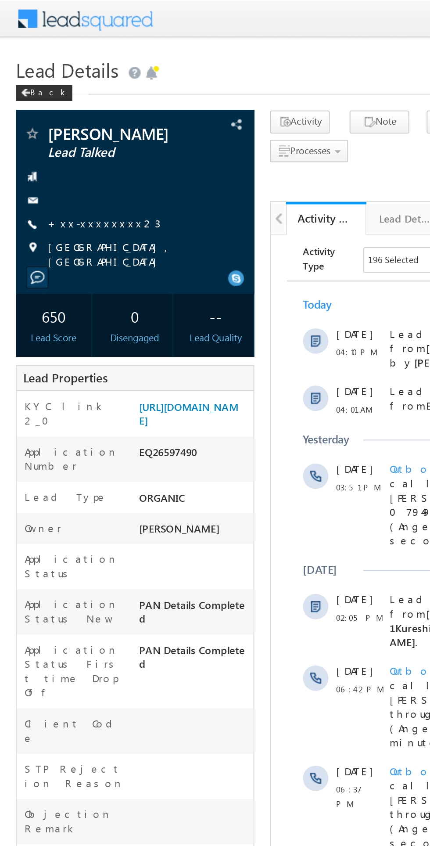
click at [54, 122] on link "+xx-xxxxxxxx23" at bounding box center [57, 122] width 62 height 7
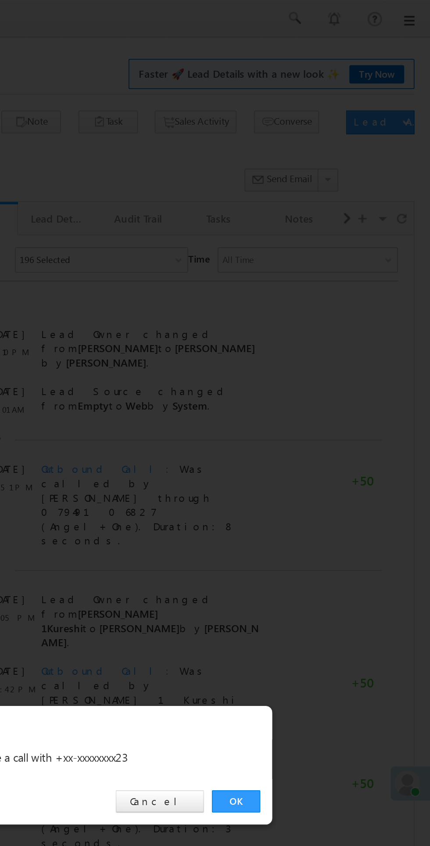
click at [323, 445] on link "OK" at bounding box center [323, 443] width 27 height 12
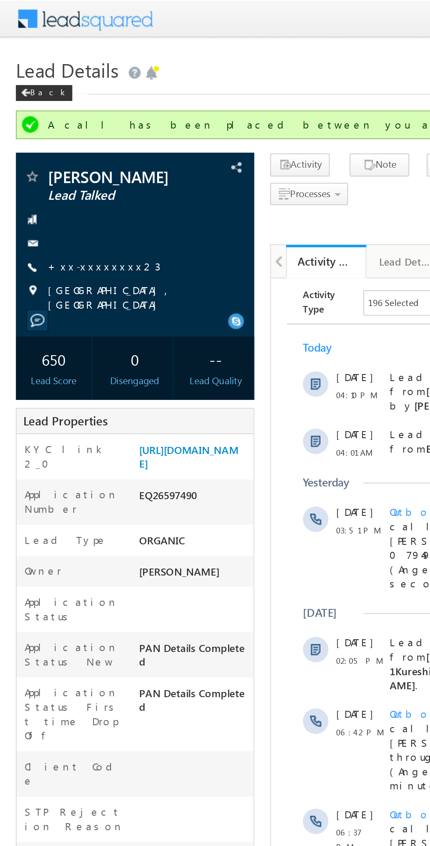
click at [29, 97] on span "[PERSON_NAME]" at bounding box center [66, 97] width 80 height 9
click at [29, 97] on span "Varsha" at bounding box center [66, 97] width 80 height 9
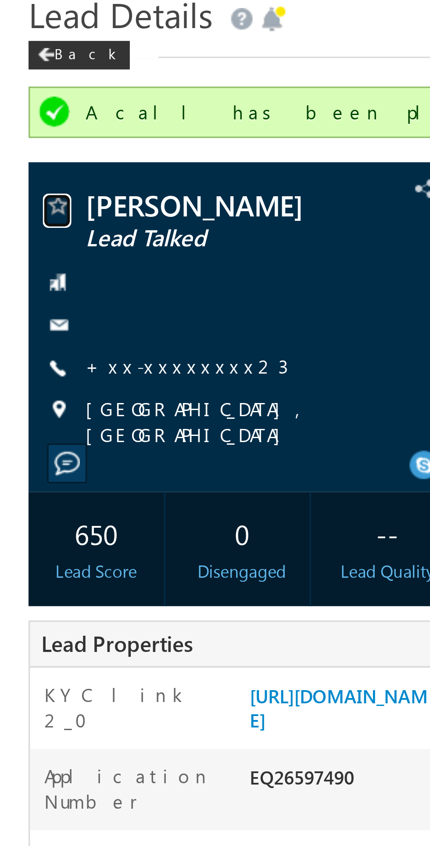
click at [20, 97] on span at bounding box center [17, 98] width 9 height 9
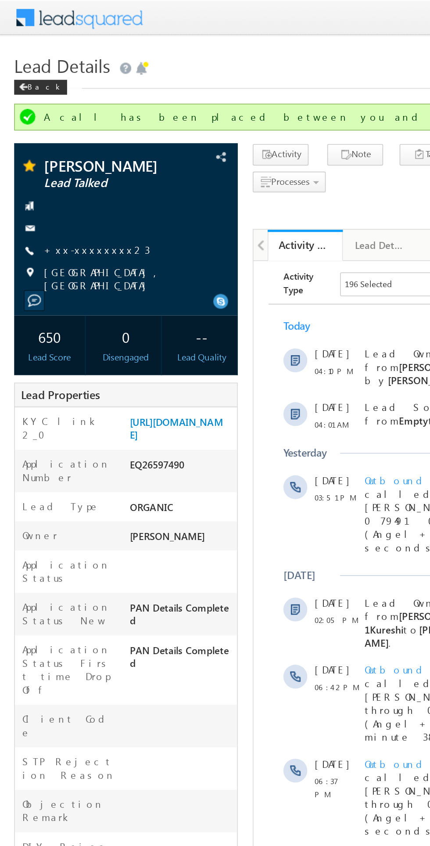
copy div "EQ26597490"
click at [14, 51] on span at bounding box center [13, 51] width 5 height 4
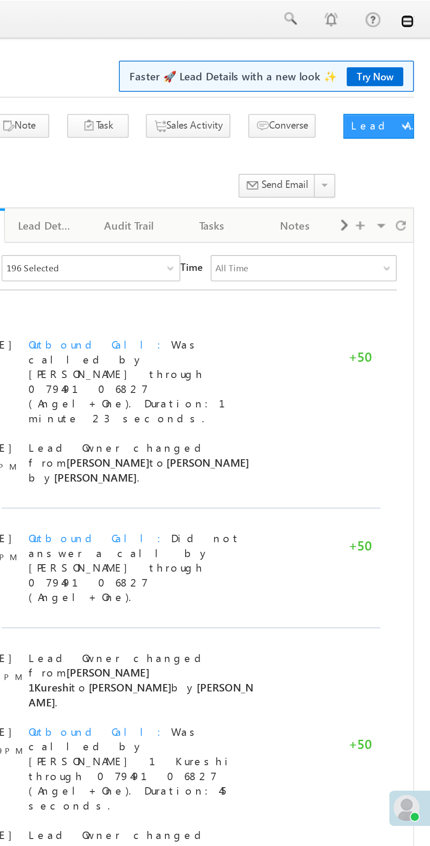
click at [419, 11] on link at bounding box center [418, 11] width 7 height 7
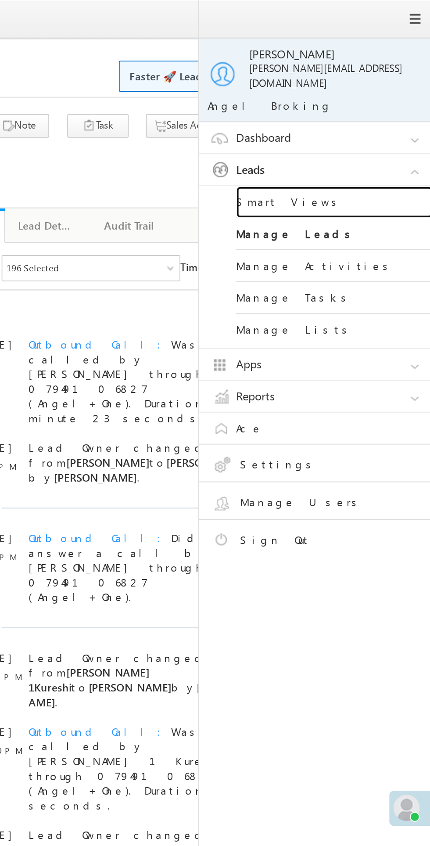
click at [362, 101] on link "Smart Views" at bounding box center [378, 108] width 105 height 17
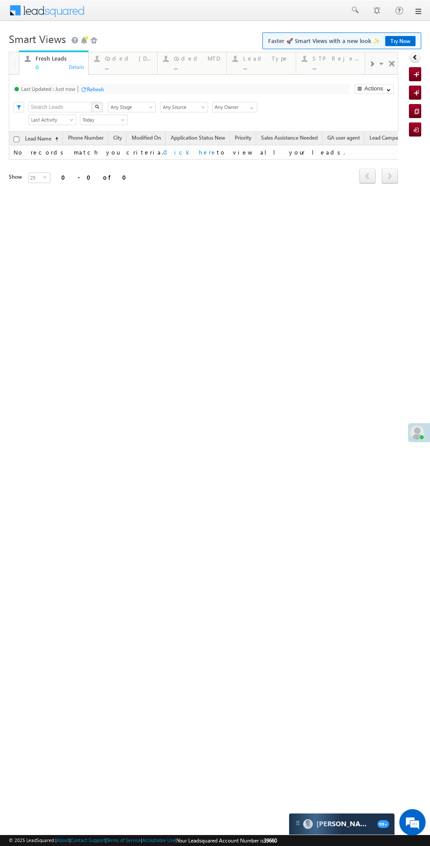
click at [103, 87] on div "Refresh" at bounding box center [95, 89] width 17 height 7
click at [136, 62] on div "Coded Today ..." at bounding box center [128, 61] width 47 height 17
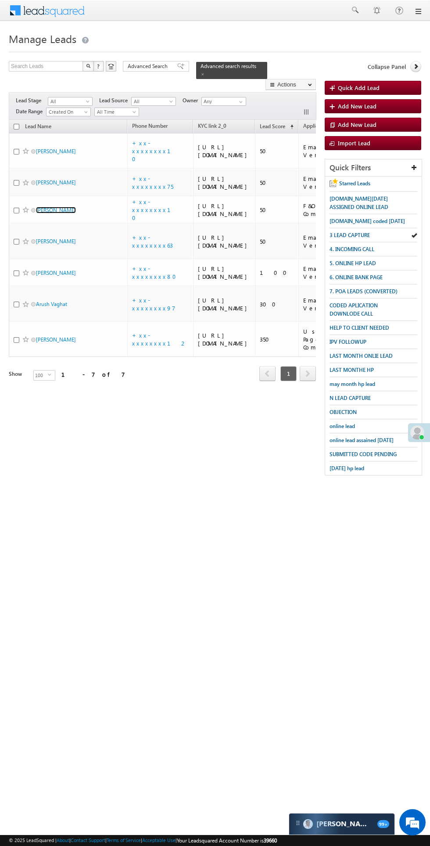
click at [59, 213] on link "[PERSON_NAME]" at bounding box center [56, 210] width 40 height 7
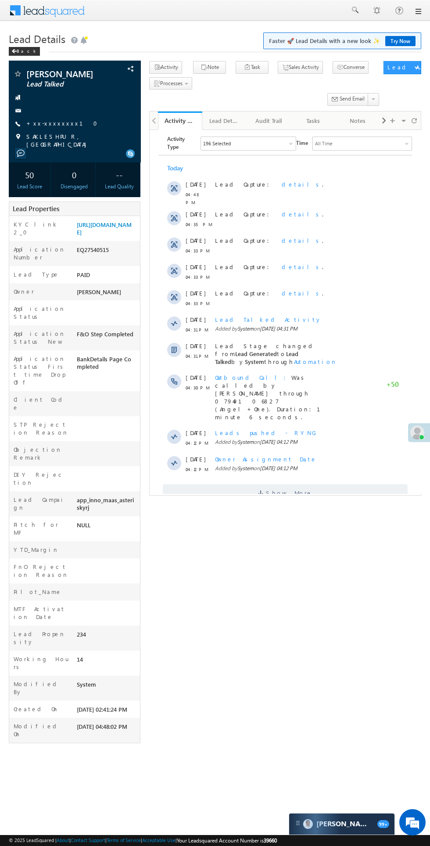
click at [294, 484] on span "Show More" at bounding box center [289, 493] width 47 height 18
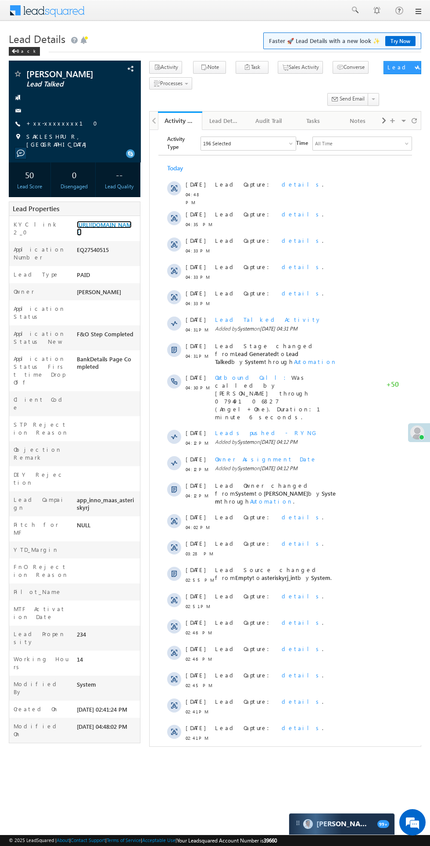
click at [109, 236] on link "[URL][DOMAIN_NAME]" at bounding box center [104, 228] width 55 height 15
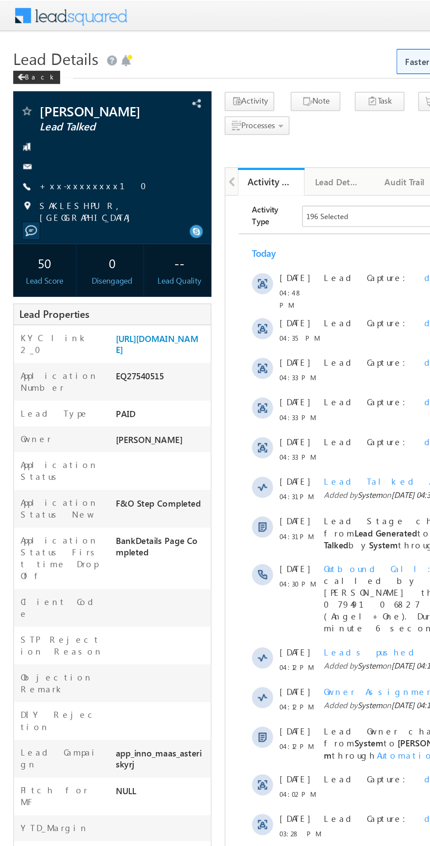
click at [59, 123] on link "+xx-xxxxxxxx10" at bounding box center [64, 122] width 76 height 7
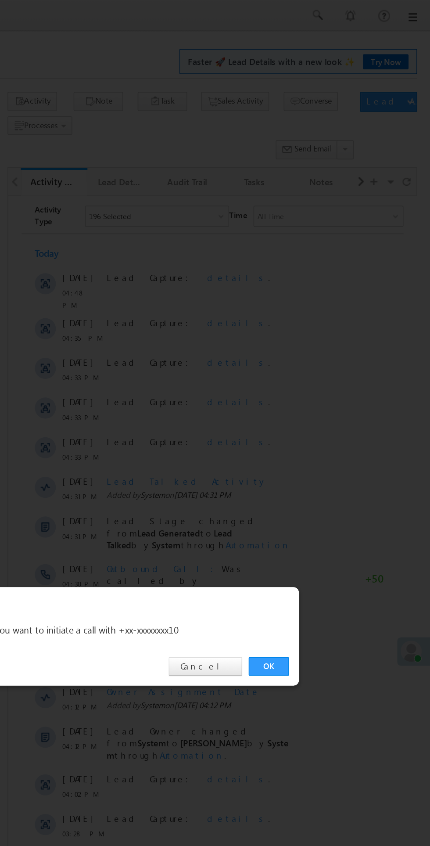
click at [324, 444] on link "OK" at bounding box center [323, 443] width 27 height 12
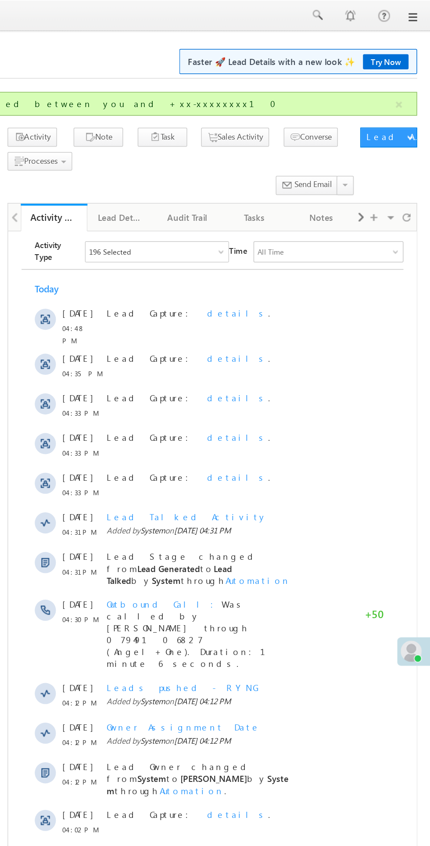
click at [375, 10] on div at bounding box center [376, 10] width 9 height 9
click at [357, 10] on span at bounding box center [354, 10] width 9 height 9
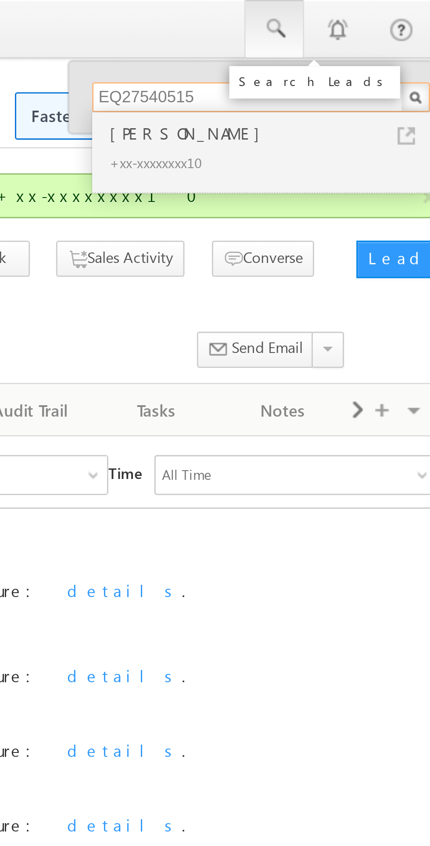
type input "EQ27540515"
click at [331, 48] on div "[PERSON_NAME]" at bounding box center [354, 47] width 118 height 10
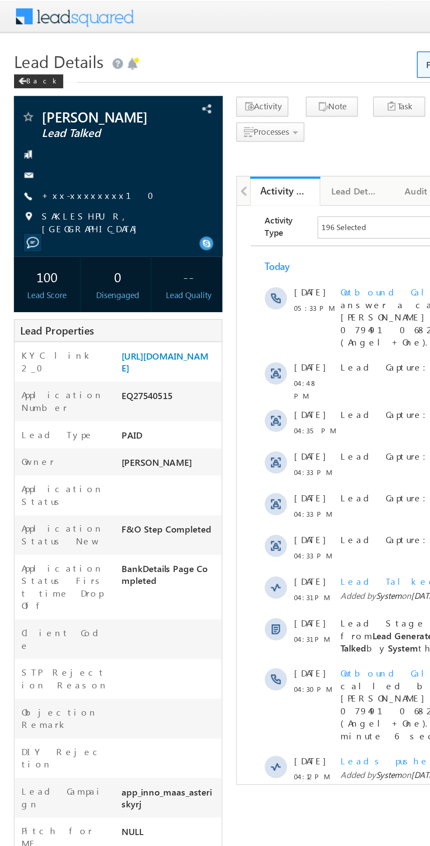
click at [47, 124] on link "+xx-xxxxxxxx10" at bounding box center [64, 122] width 76 height 7
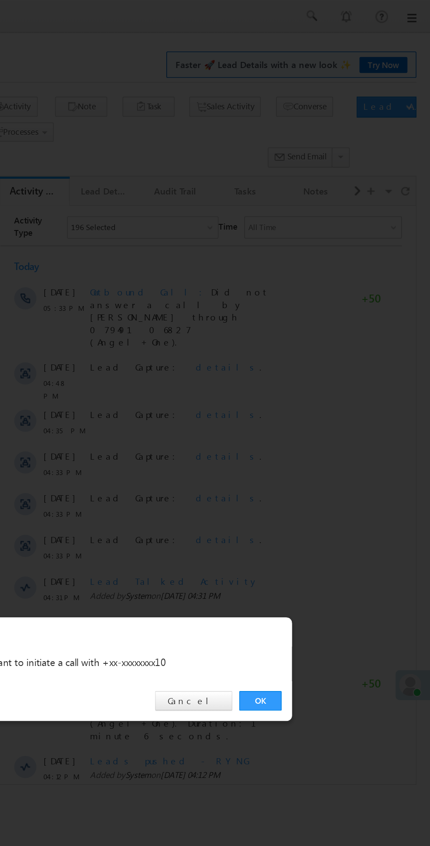
click at [330, 446] on link "OK" at bounding box center [323, 443] width 27 height 12
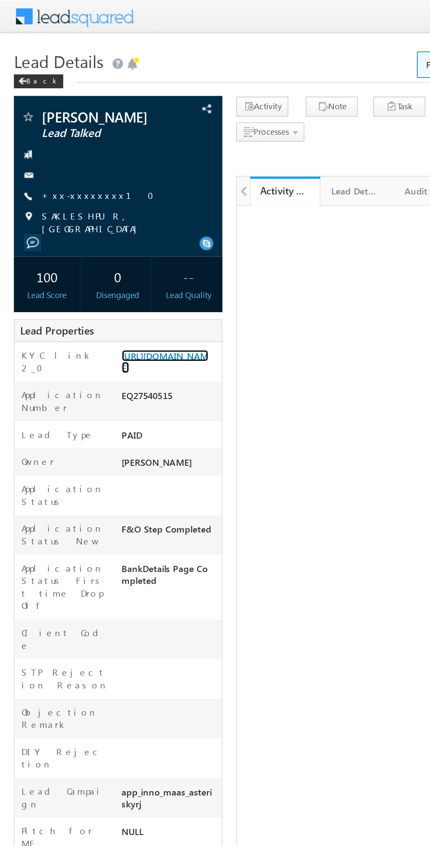
click at [107, 236] on link "[URL][DOMAIN_NAME]" at bounding box center [104, 228] width 55 height 15
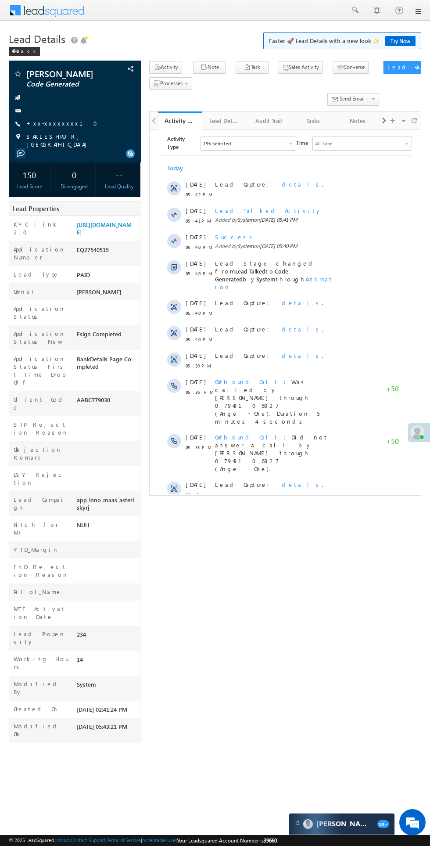
click at [284, 513] on span "Show More" at bounding box center [289, 522] width 47 height 18
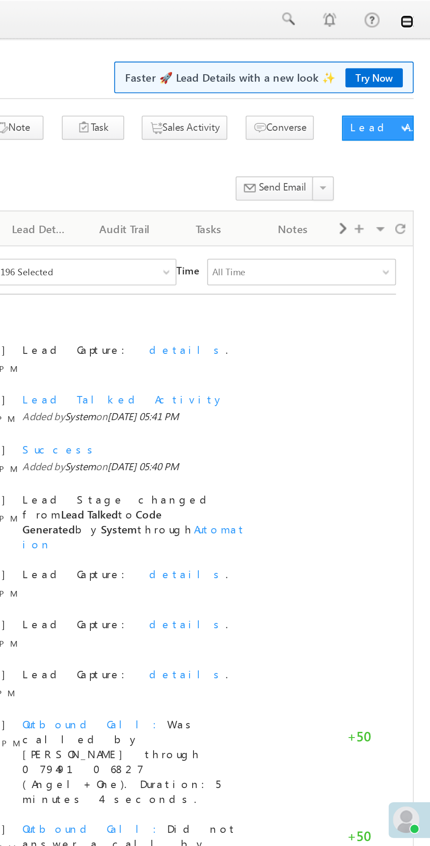
click at [420, 12] on link at bounding box center [418, 11] width 7 height 7
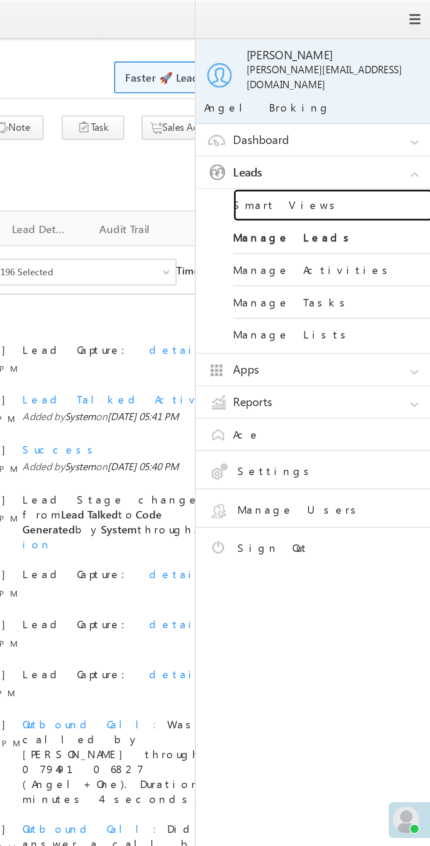
click at [361, 101] on link "Smart Views" at bounding box center [378, 108] width 105 height 17
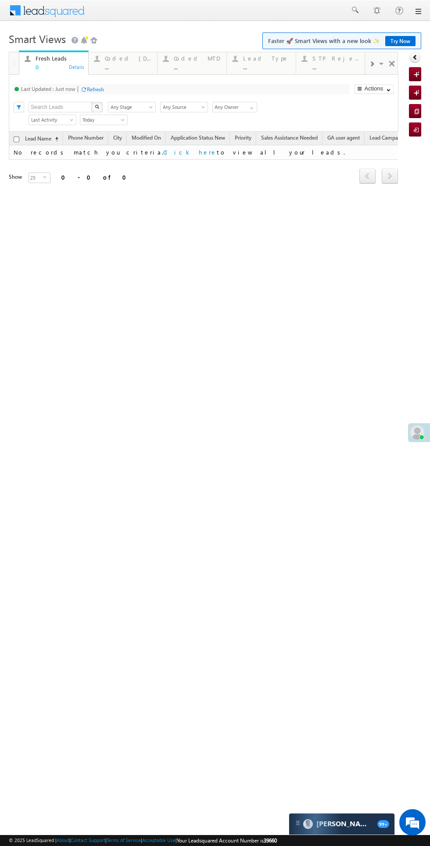
click at [121, 63] on div "Coded [DATE] ..." at bounding box center [128, 61] width 47 height 17
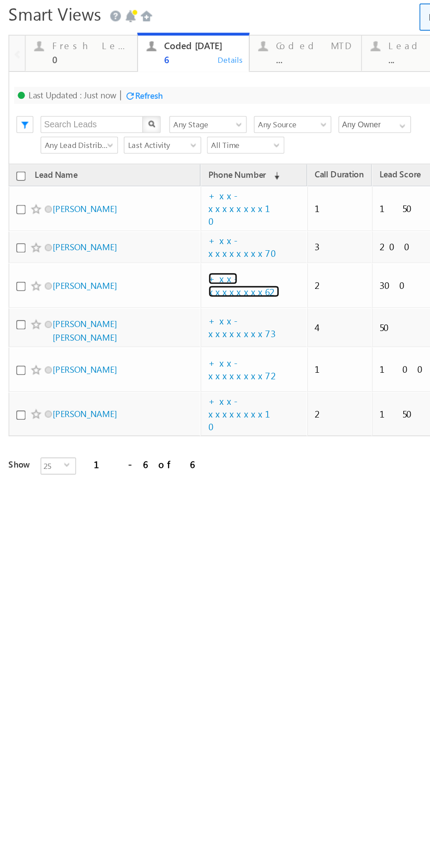
click at [148, 150] on link "+xx-xxxxxxxx62" at bounding box center [149, 157] width 44 height 15
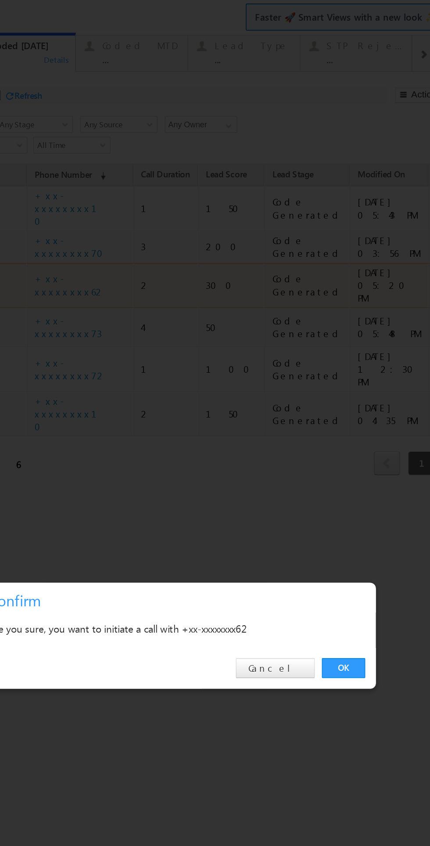
click at [149, 398] on link "OK" at bounding box center [143, 394] width 27 height 12
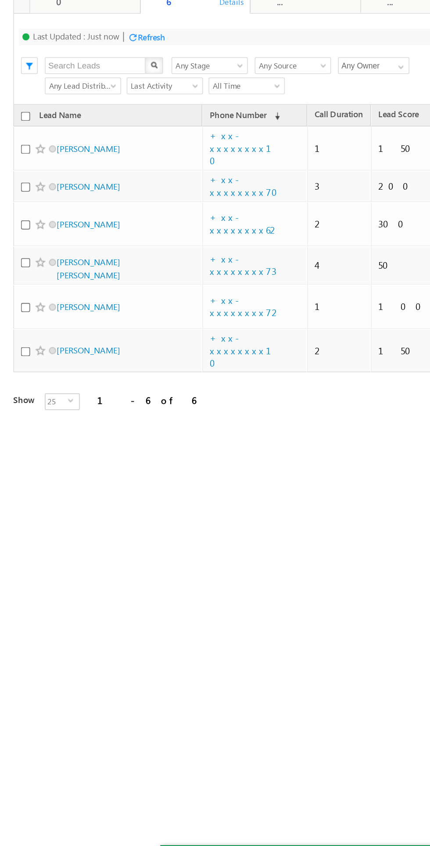
click at [161, 167] on td "+xx-xxxxxxxx10" at bounding box center [160, 181] width 66 height 28
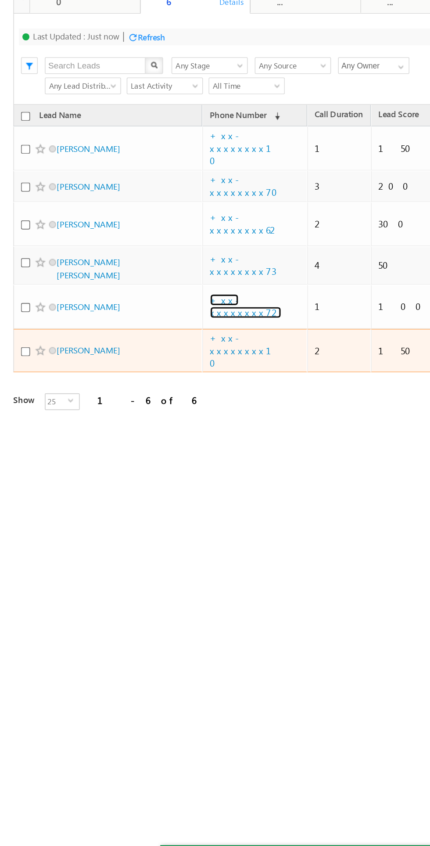
click at [152, 145] on link "+xx-xxxxxxxx72" at bounding box center [154, 152] width 45 height 15
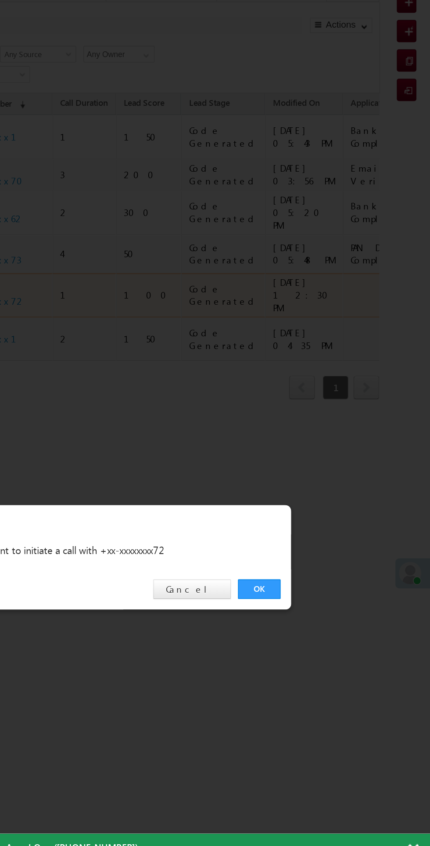
click at [72, 332] on link "OK" at bounding box center [67, 326] width 27 height 12
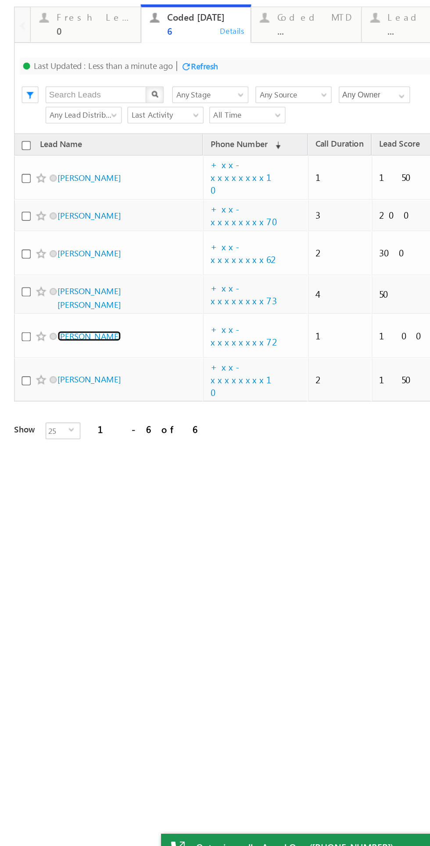
click at [60, 164] on link "Mofida khatun" at bounding box center [56, 167] width 40 height 7
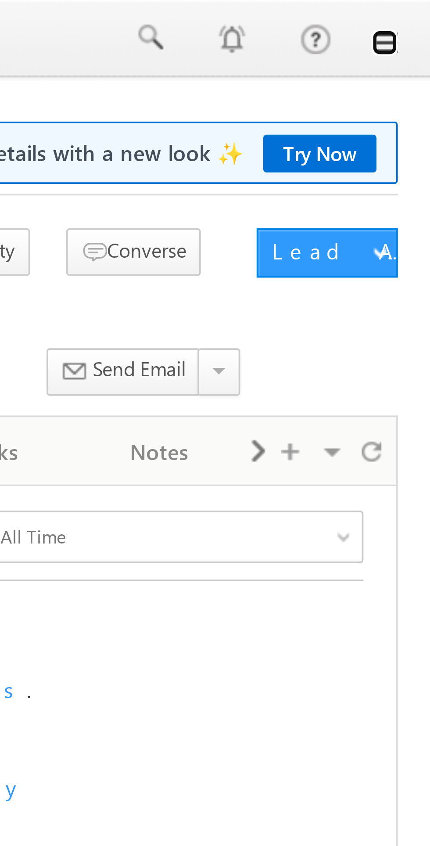
click at [420, 11] on link at bounding box center [418, 11] width 7 height 7
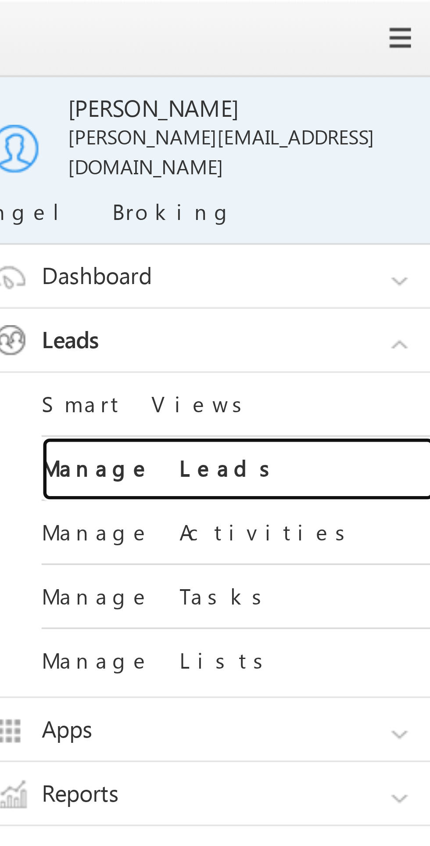
click at [346, 117] on link "Manage Leads" at bounding box center [378, 125] width 105 height 17
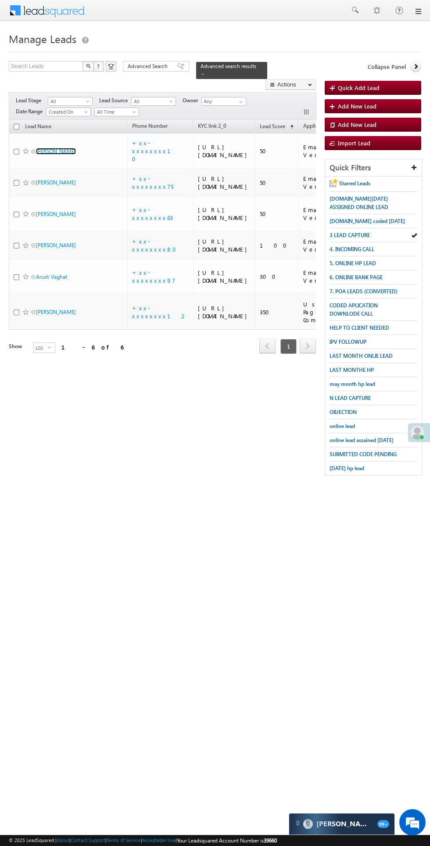
click at [50, 148] on link "[PERSON_NAME]" at bounding box center [56, 151] width 40 height 7
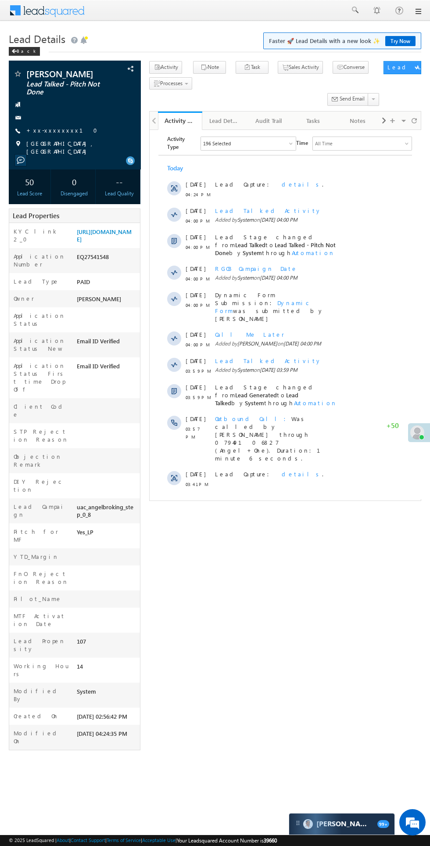
click at [222, 499] on span "Show More" at bounding box center [285, 508] width 245 height 18
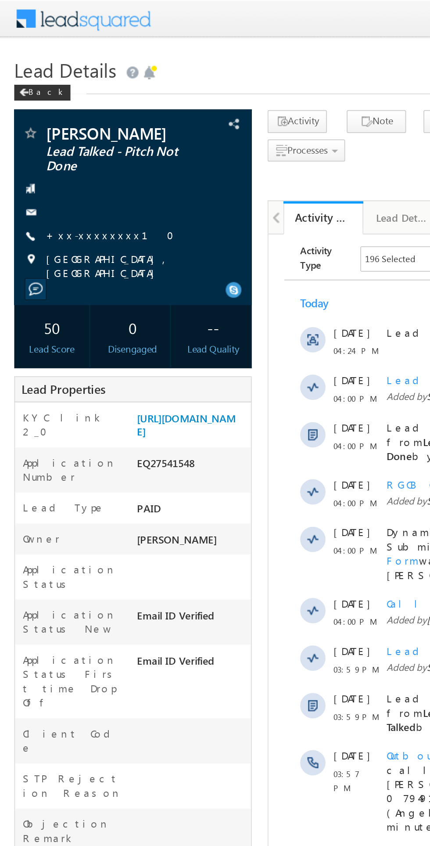
click at [50, 131] on link "+xx-xxxxxxxx10" at bounding box center [64, 129] width 76 height 7
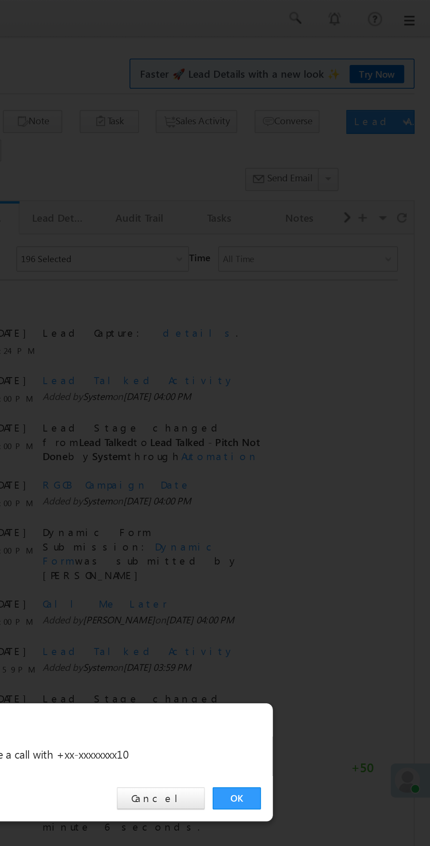
click at [325, 444] on link "OK" at bounding box center [323, 443] width 27 height 12
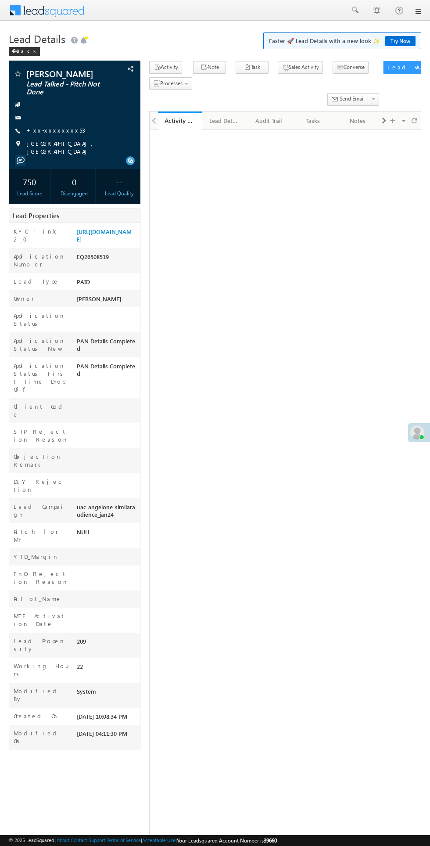
click at [43, 130] on link "+xx-xxxxxxxx53" at bounding box center [55, 129] width 59 height 7
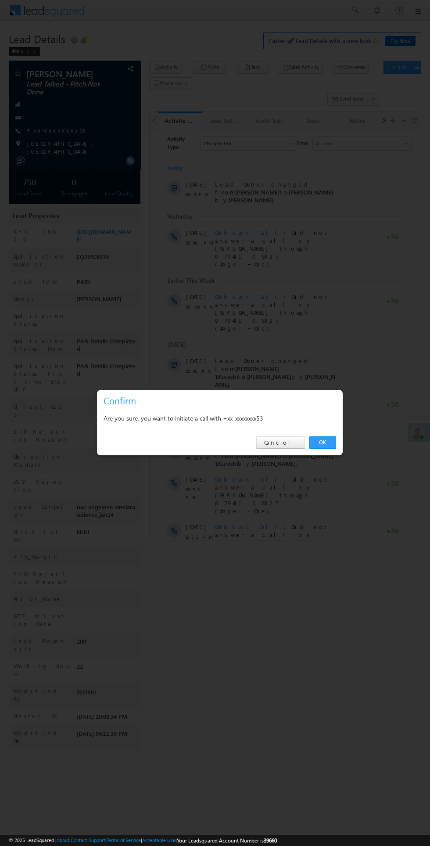
click at [334, 445] on link "OK" at bounding box center [323, 443] width 27 height 12
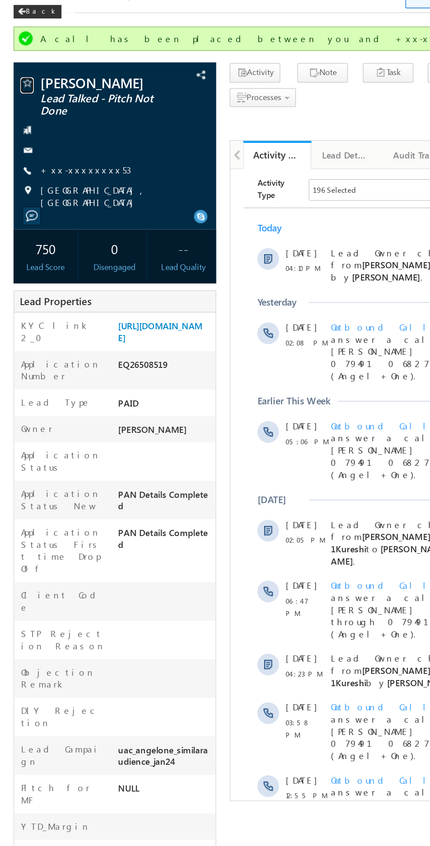
click at [15, 97] on span at bounding box center [17, 98] width 9 height 9
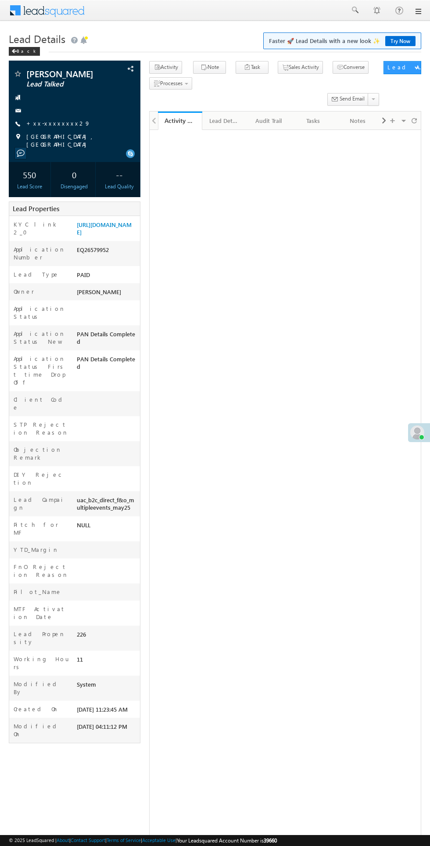
click at [44, 121] on link "+xx-xxxxxxxx29" at bounding box center [58, 122] width 64 height 7
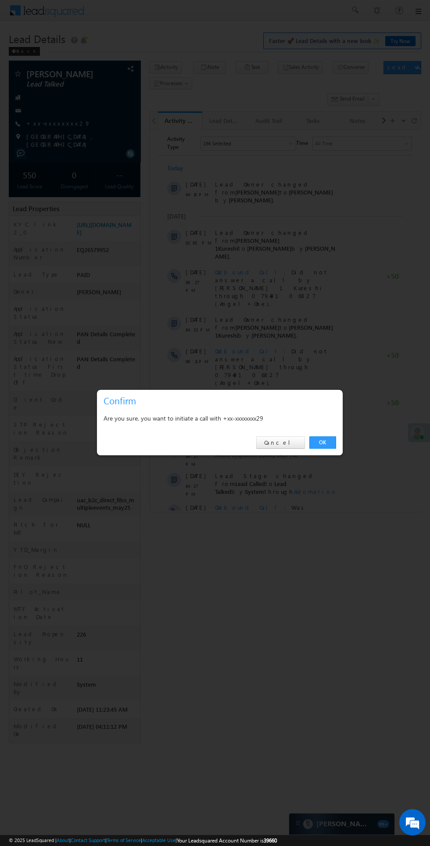
click at [332, 441] on link "OK" at bounding box center [323, 443] width 27 height 12
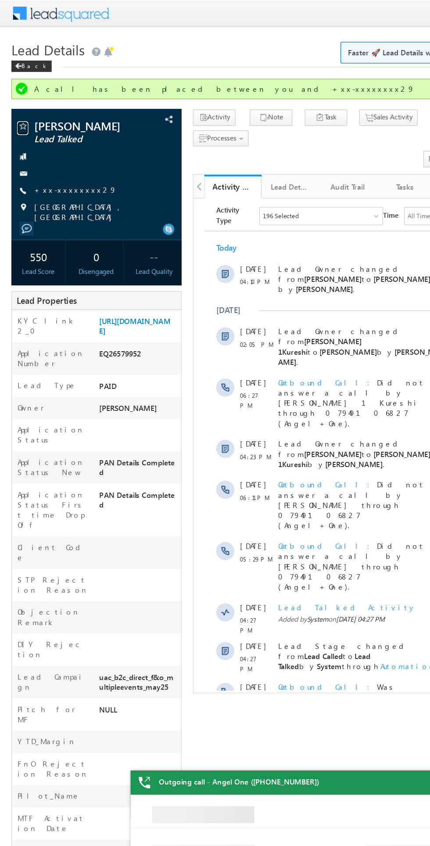
click at [22, 101] on span at bounding box center [17, 98] width 9 height 9
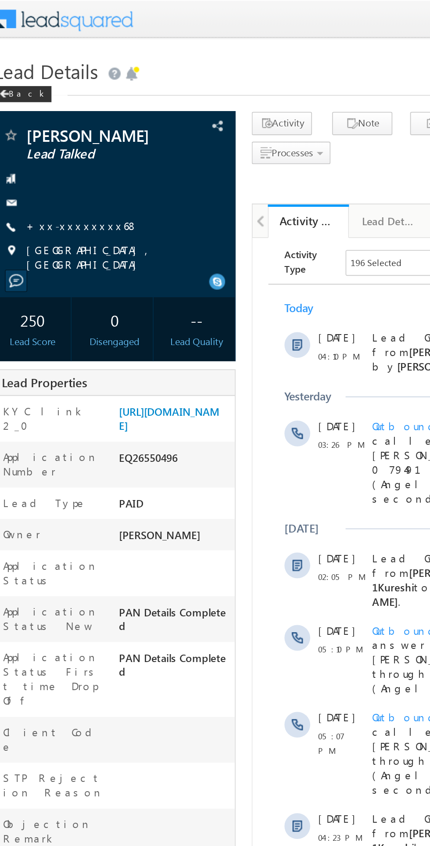
click at [49, 123] on link "+xx-xxxxxxxx68" at bounding box center [56, 122] width 61 height 7
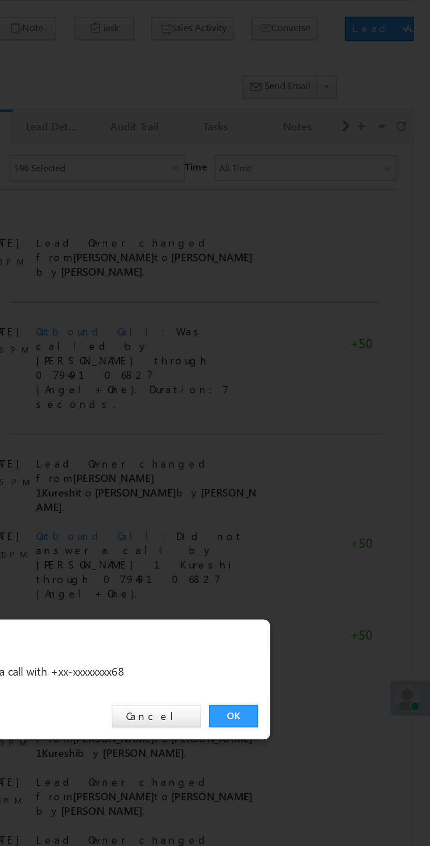
click at [318, 449] on link "OK" at bounding box center [323, 443] width 27 height 12
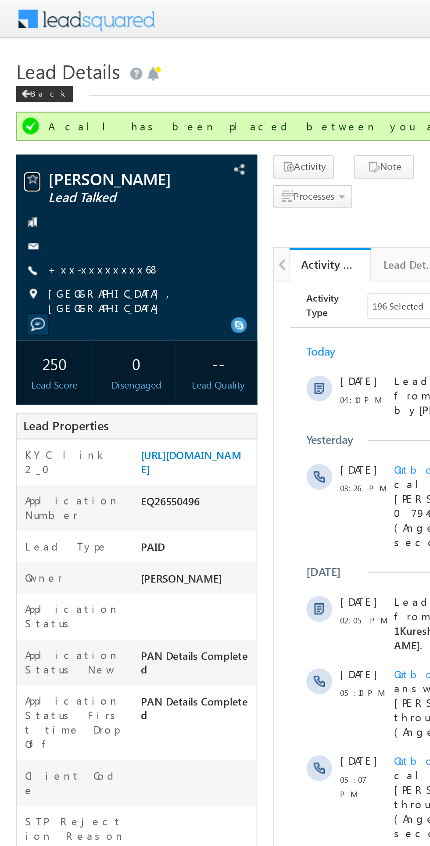
click at [16, 99] on span at bounding box center [17, 98] width 9 height 9
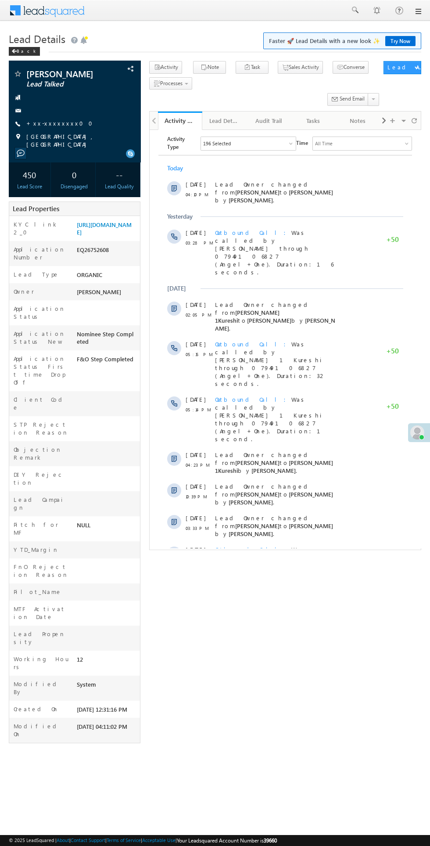
click at [61, 126] on link "+xx-xxxxxxxx00" at bounding box center [62, 122] width 72 height 7
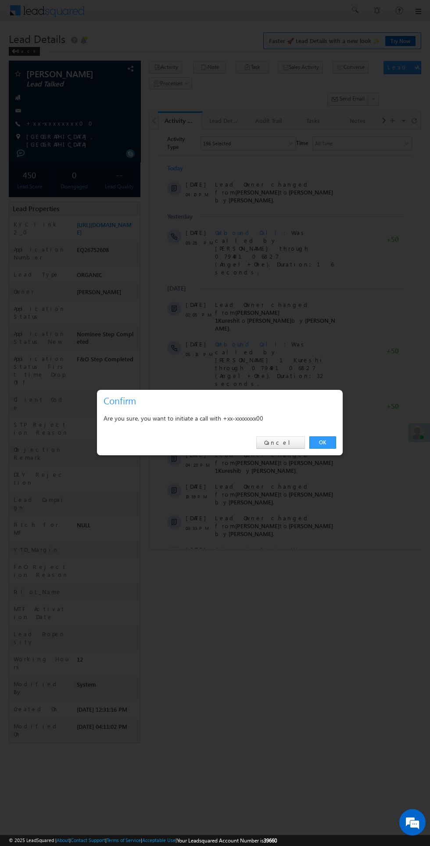
click at [333, 438] on link "OK" at bounding box center [323, 443] width 27 height 12
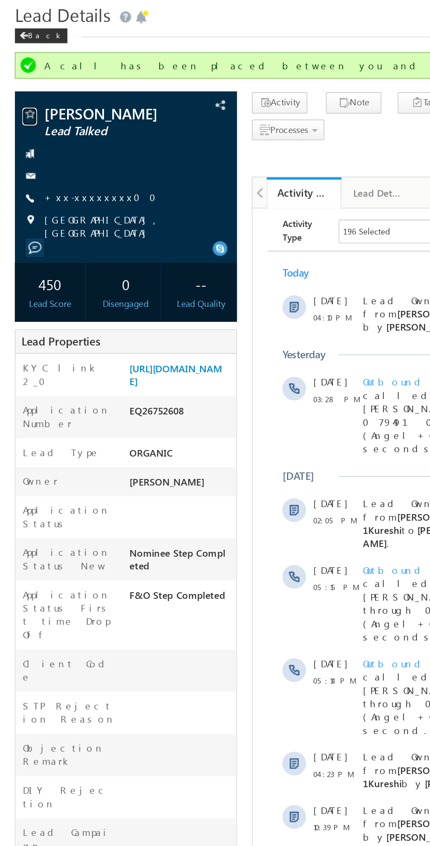
click at [19, 98] on span at bounding box center [17, 98] width 9 height 9
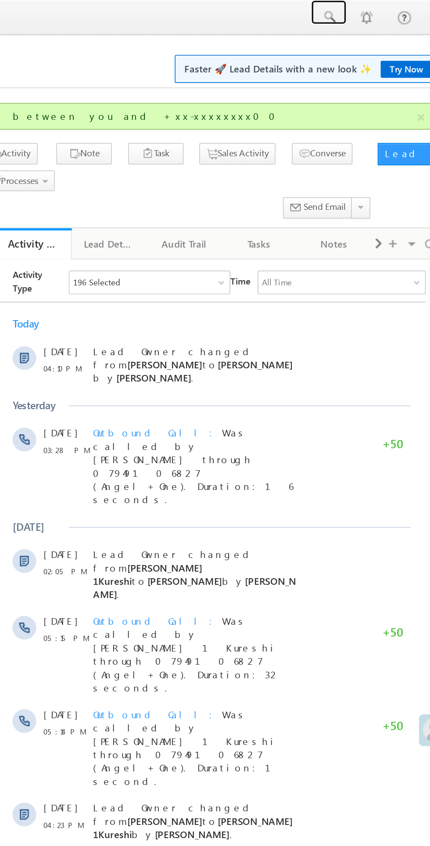
click at [355, 13] on span at bounding box center [354, 10] width 9 height 9
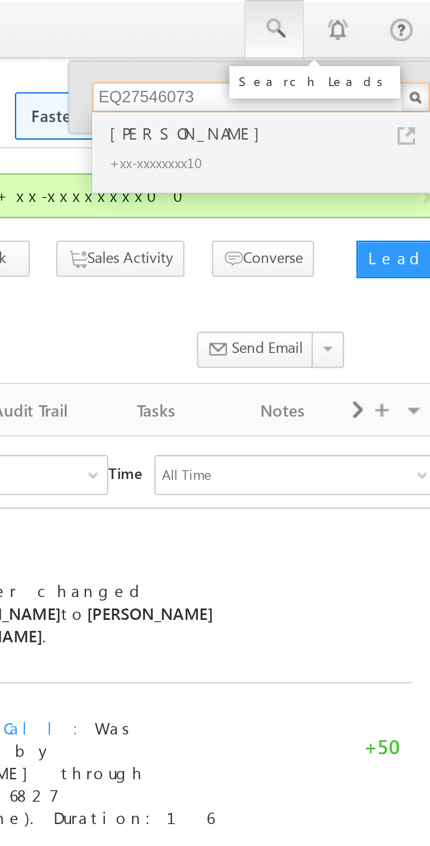
type input "EQ27546073"
click at [318, 54] on div "+xx-xxxxxxxx10" at bounding box center [354, 57] width 118 height 11
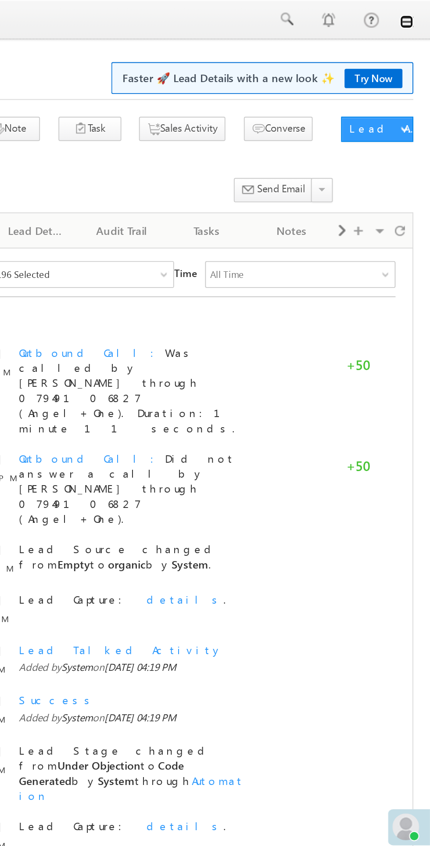
click at [419, 12] on link at bounding box center [418, 11] width 7 height 7
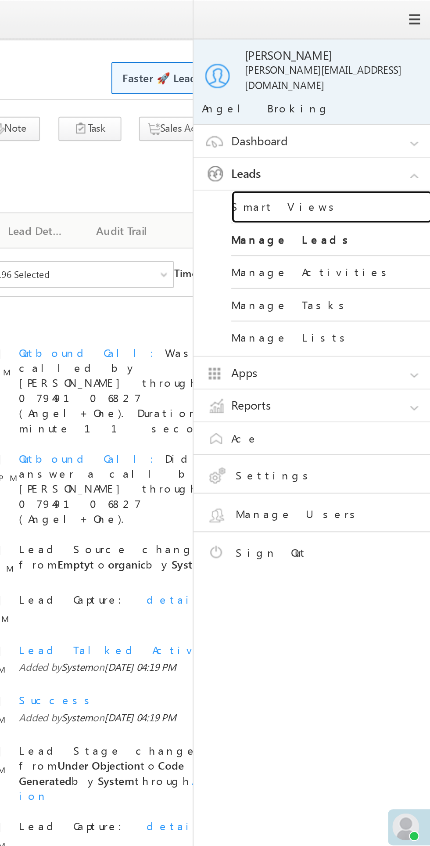
click at [351, 100] on link "Smart Views" at bounding box center [378, 108] width 105 height 17
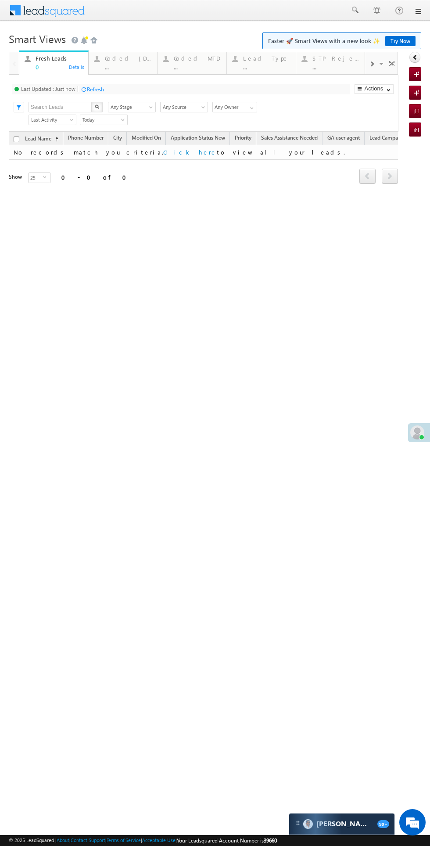
click at [122, 69] on div "..." at bounding box center [128, 67] width 47 height 7
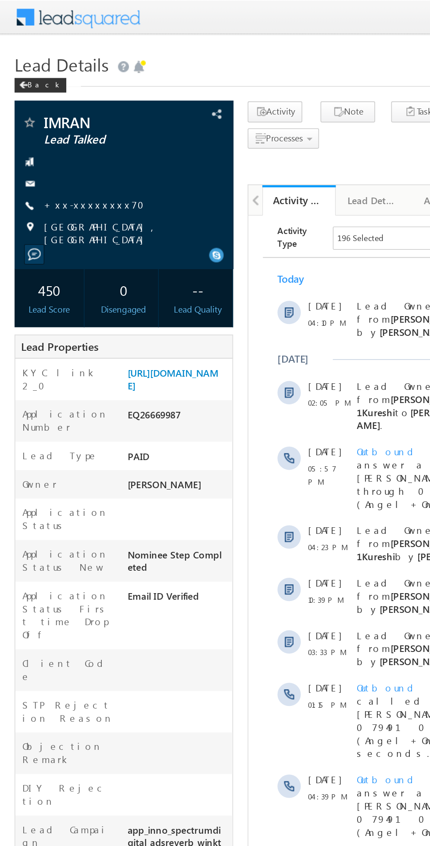
click at [56, 121] on link "+xx-xxxxxxxx70" at bounding box center [59, 122] width 66 height 7
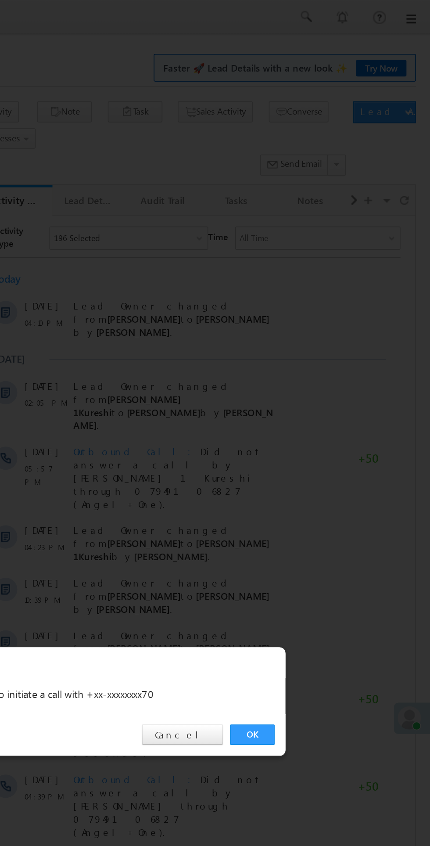
click at [319, 446] on link "OK" at bounding box center [323, 443] width 27 height 12
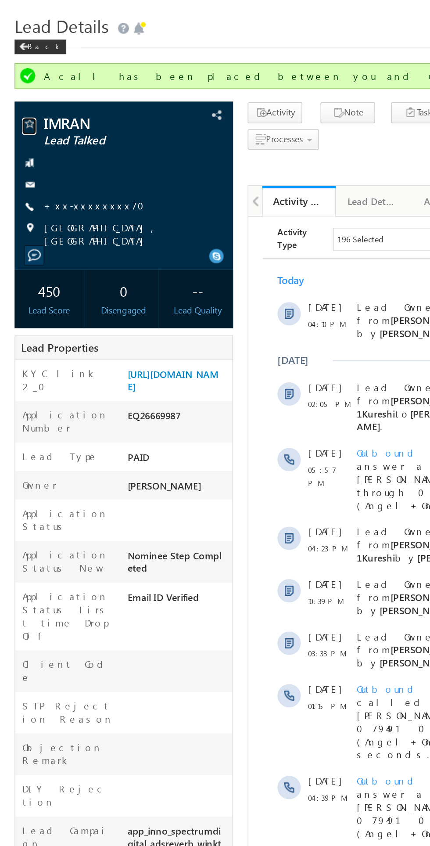
click at [16, 98] on span at bounding box center [17, 98] width 9 height 9
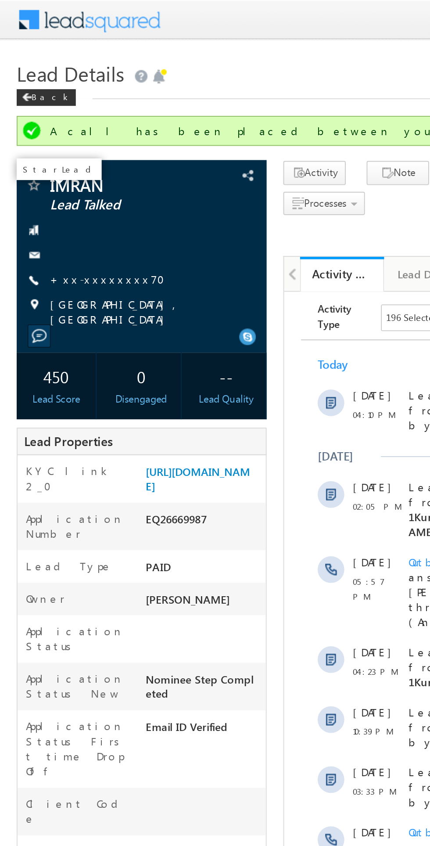
click at [29, 96] on div at bounding box center [31, 96] width 4 height 2
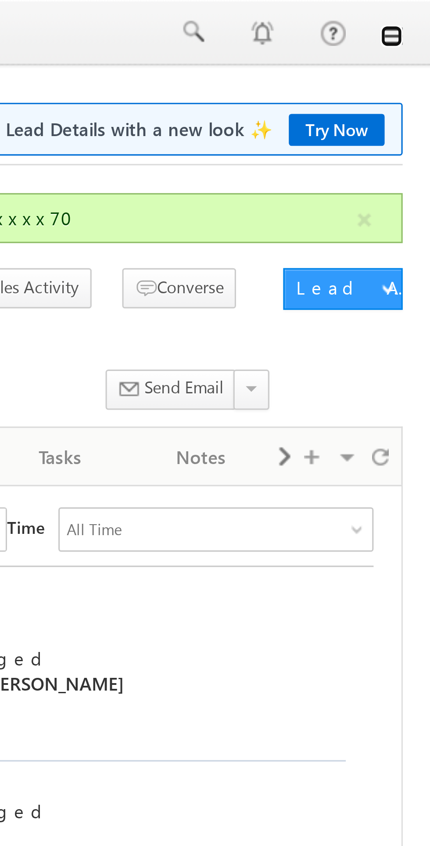
click at [420, 12] on link at bounding box center [418, 11] width 7 height 7
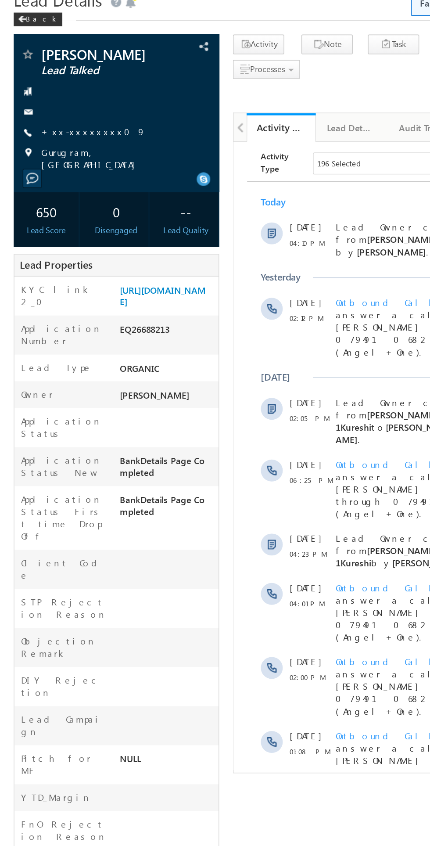
click at [62, 127] on link "+xx-xxxxxxxx09" at bounding box center [59, 122] width 67 height 7
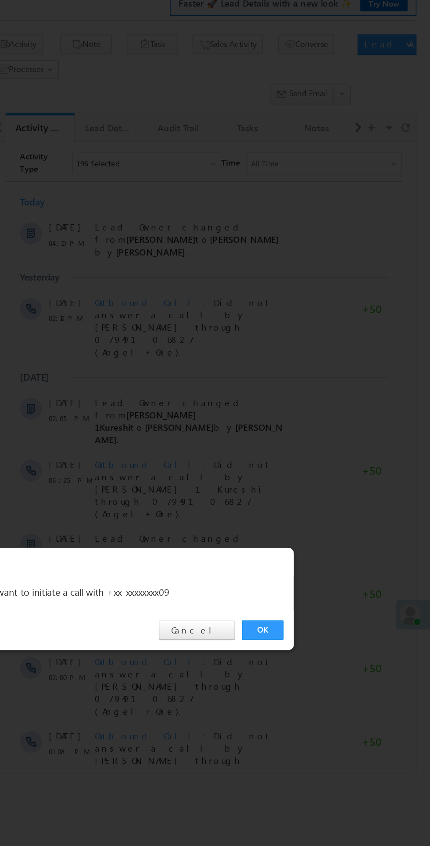
click at [323, 444] on link "OK" at bounding box center [323, 443] width 27 height 12
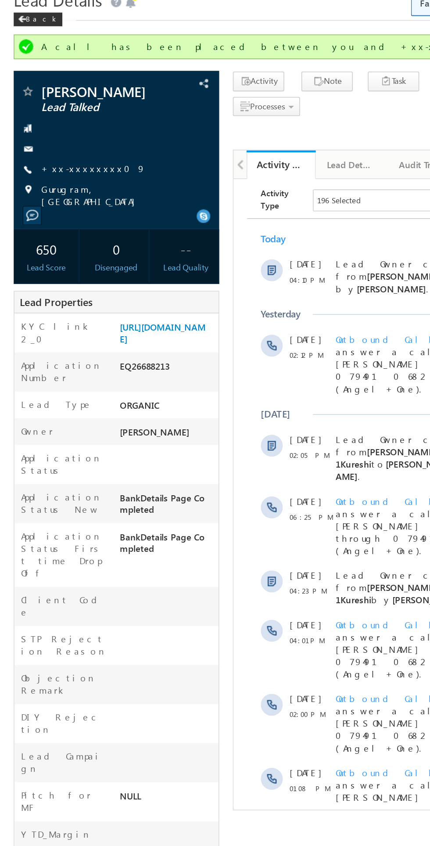
click at [27, 101] on span "Rohit Kumar" at bounding box center [66, 97] width 80 height 9
click at [26, 98] on span "Rohit Kumar" at bounding box center [66, 97] width 80 height 9
click at [16, 99] on span at bounding box center [17, 98] width 9 height 9
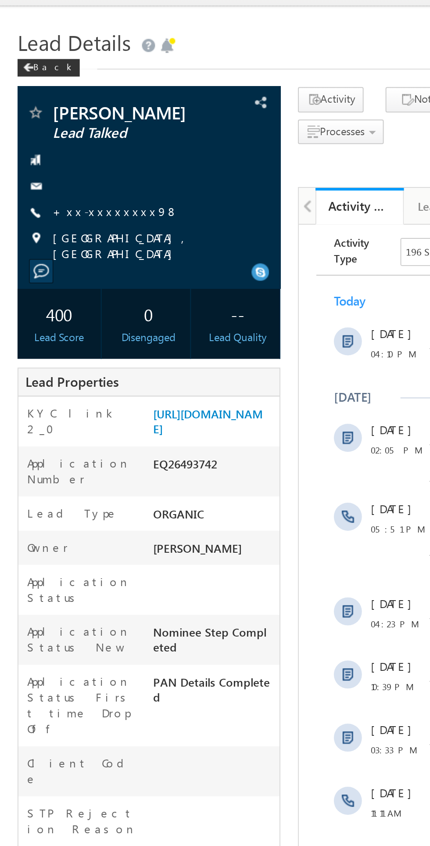
click at [53, 127] on link "+xx-xxxxxxxx98" at bounding box center [57, 122] width 63 height 7
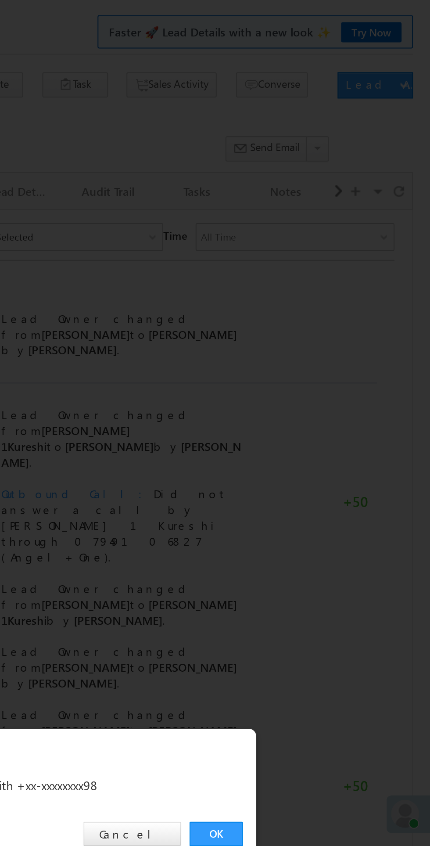
click at [327, 440] on link "OK" at bounding box center [323, 443] width 27 height 12
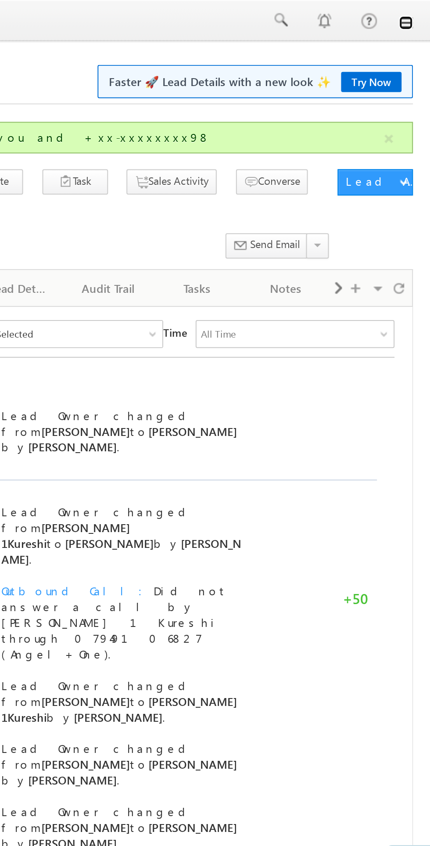
click at [418, 12] on link at bounding box center [418, 11] width 7 height 7
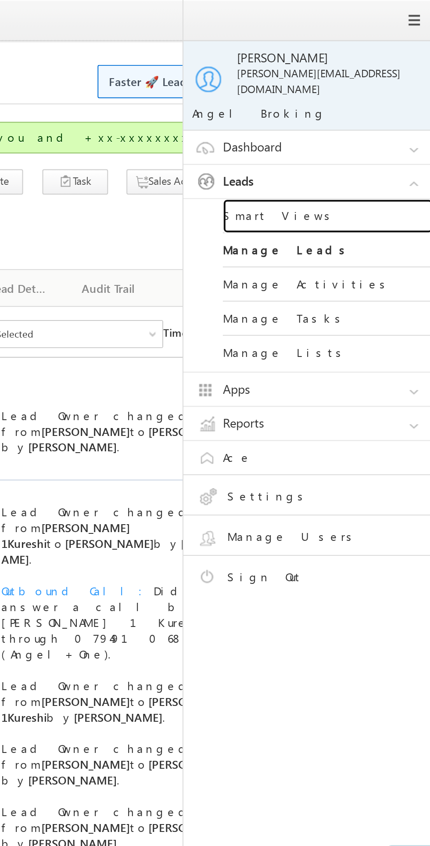
click at [357, 100] on link "Smart Views" at bounding box center [378, 108] width 105 height 17
